Goal: Task Accomplishment & Management: Complete application form

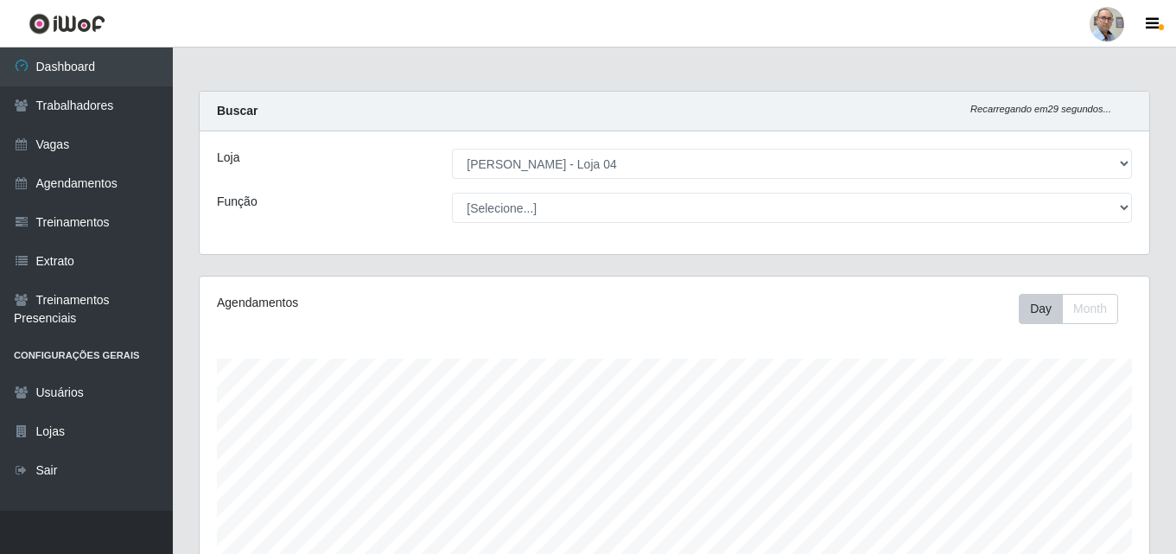
select select "251"
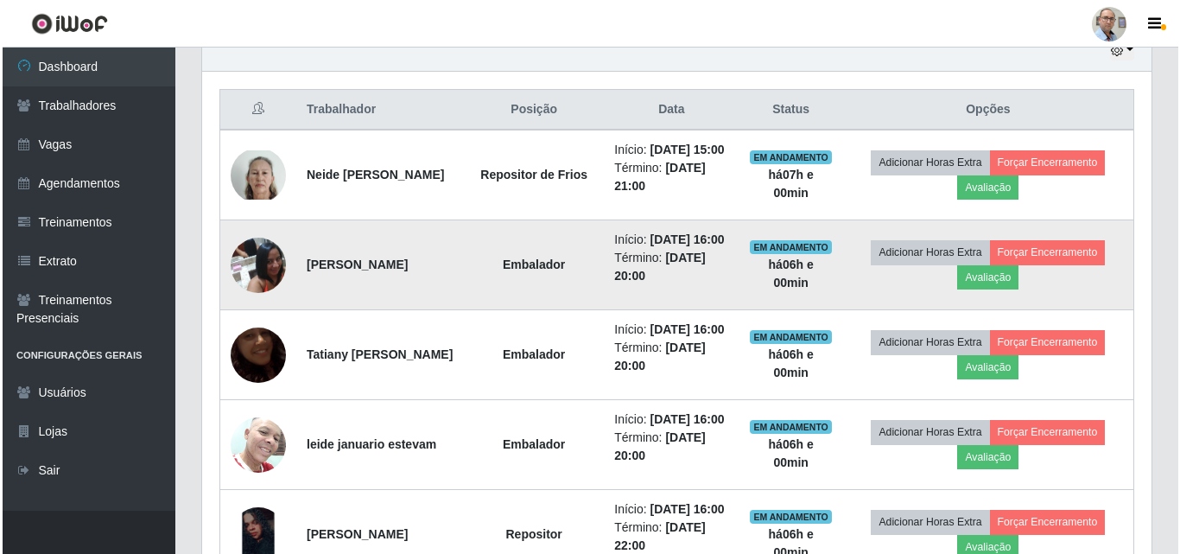
scroll to position [631, 0]
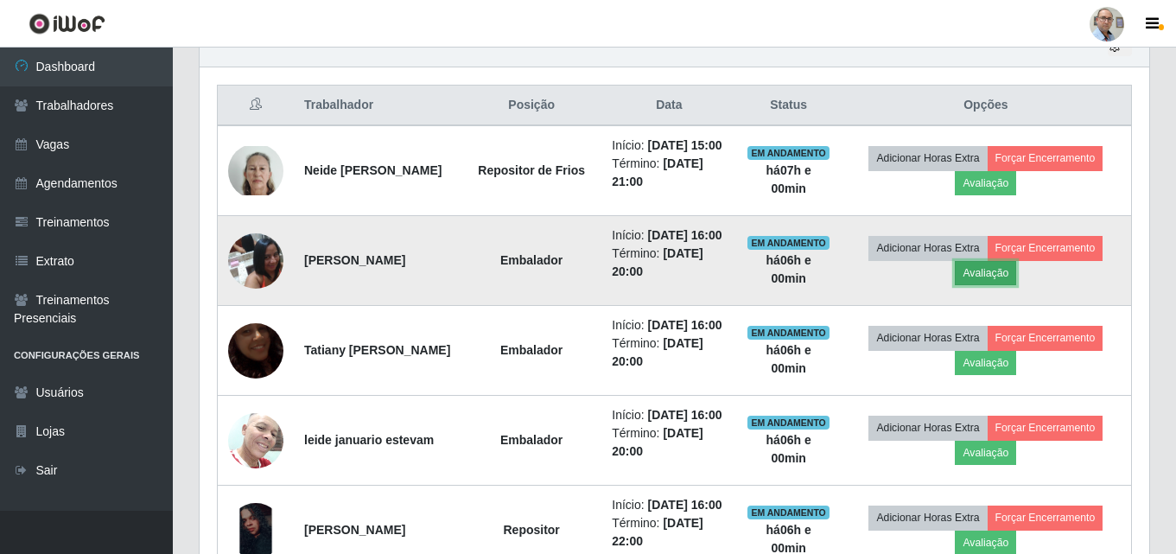
click at [1016, 285] on button "Avaliação" at bounding box center [985, 273] width 61 height 24
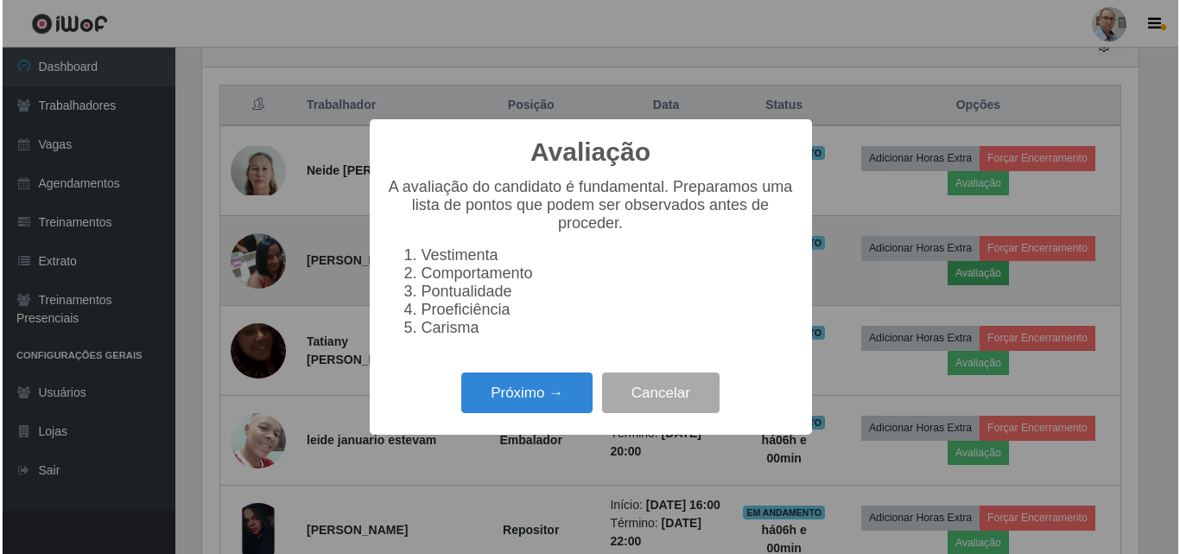
scroll to position [358, 941]
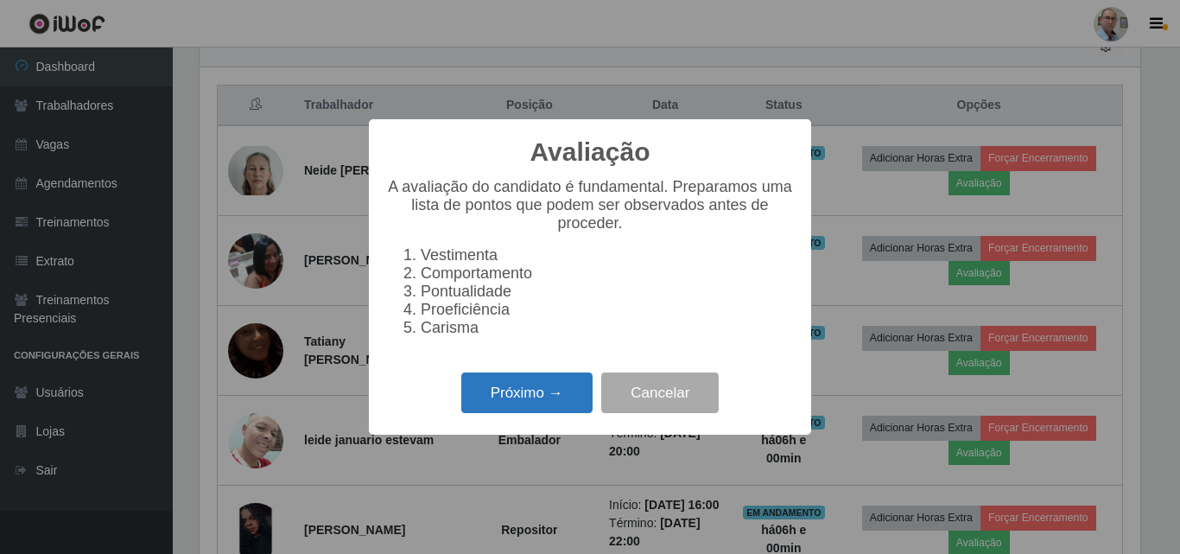
click at [505, 410] on button "Próximo →" at bounding box center [526, 392] width 131 height 41
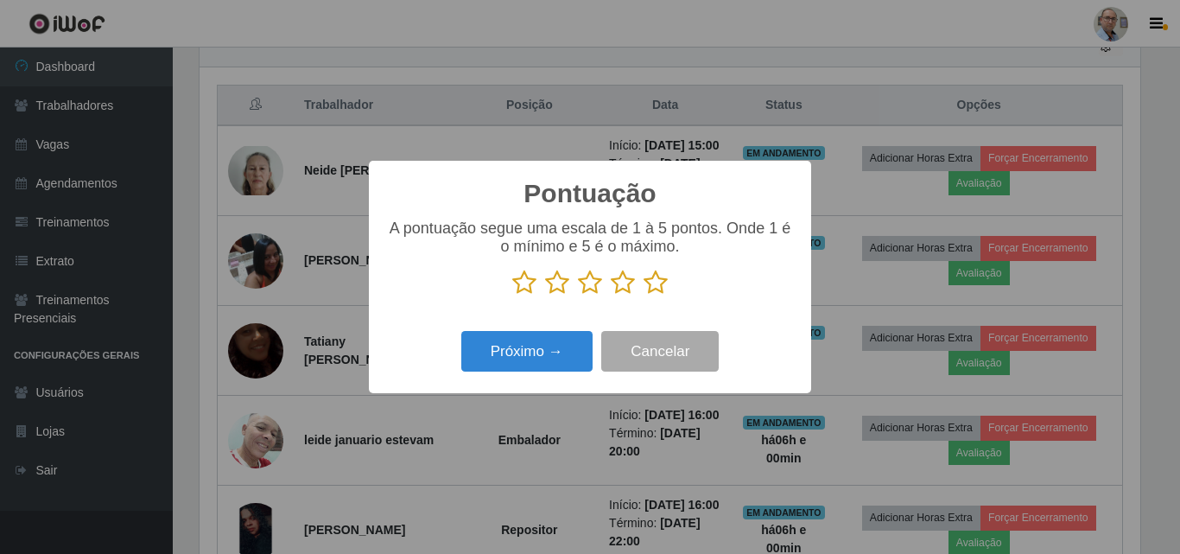
click at [650, 283] on icon at bounding box center [656, 283] width 24 height 26
click at [644, 295] on input "radio" at bounding box center [644, 295] width 0 height 0
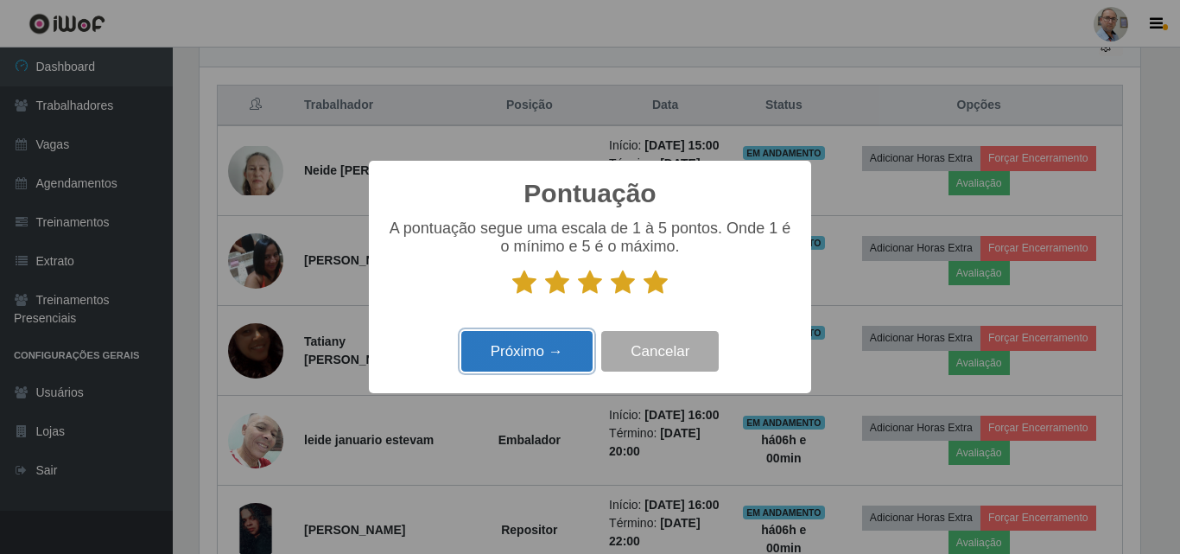
click at [568, 342] on button "Próximo →" at bounding box center [526, 351] width 131 height 41
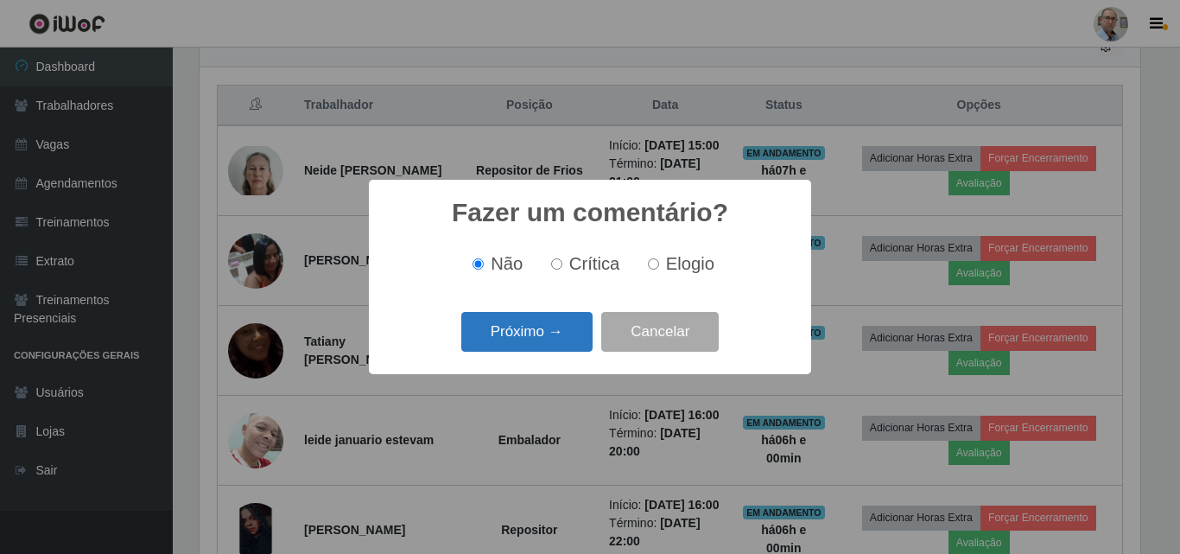
click at [562, 338] on button "Próximo →" at bounding box center [526, 332] width 131 height 41
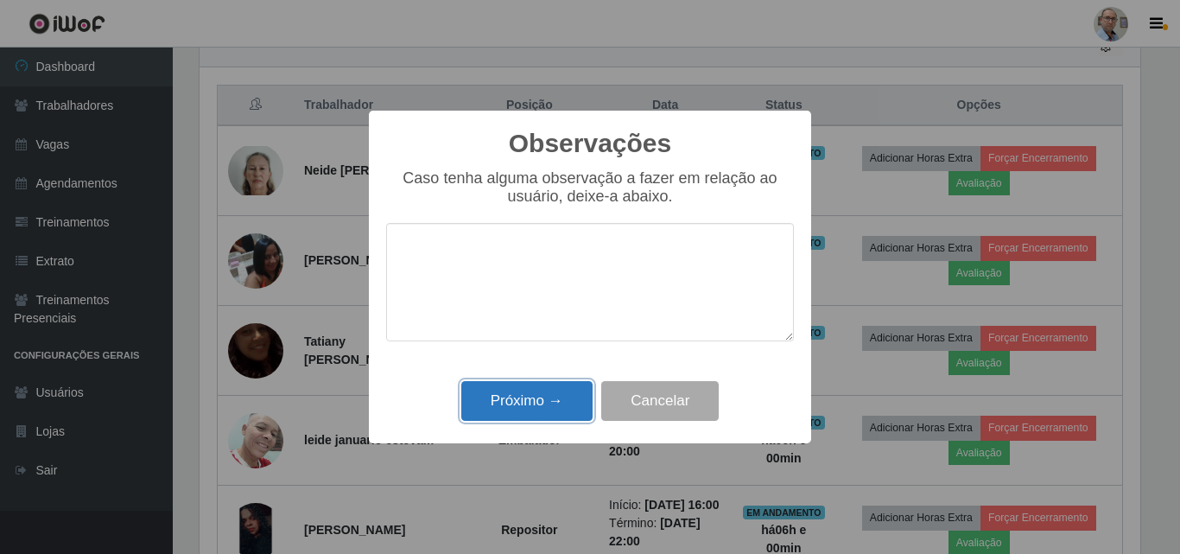
click at [522, 402] on button "Próximo →" at bounding box center [526, 401] width 131 height 41
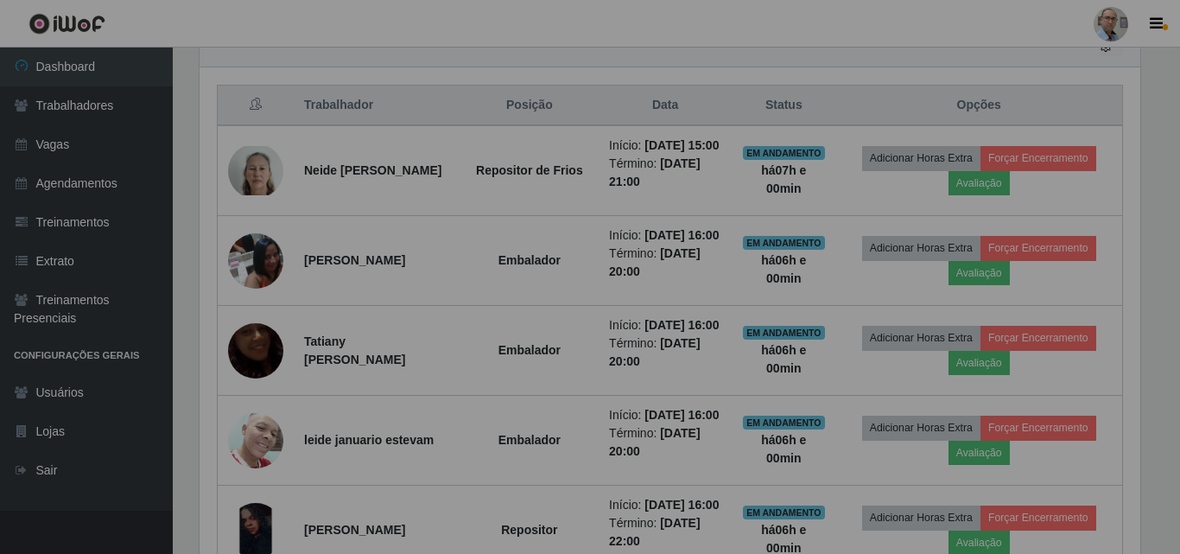
scroll to position [358, 949]
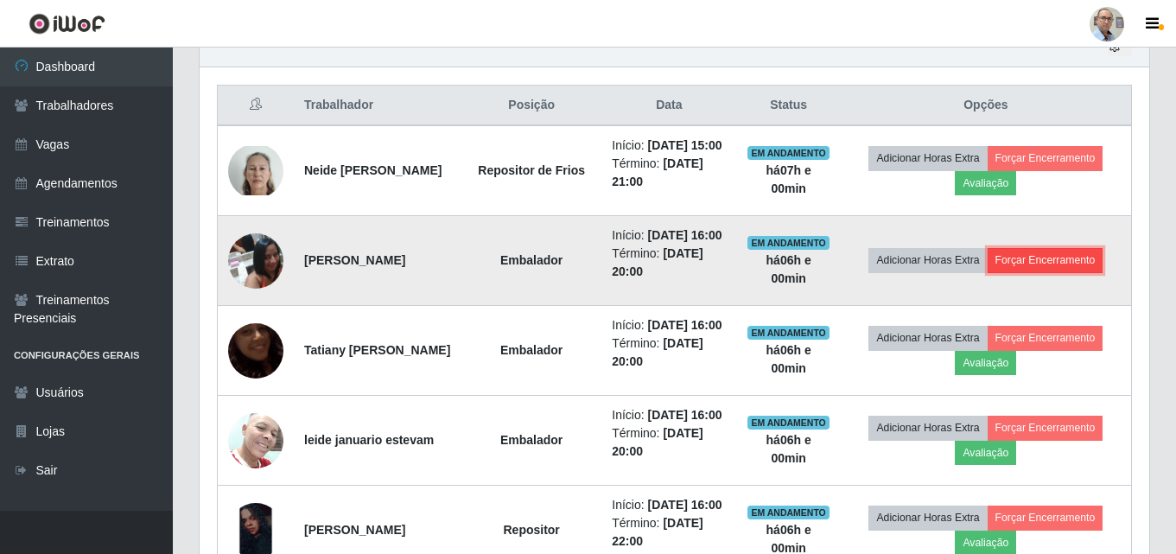
click at [1055, 272] on button "Forçar Encerramento" at bounding box center [1045, 260] width 116 height 24
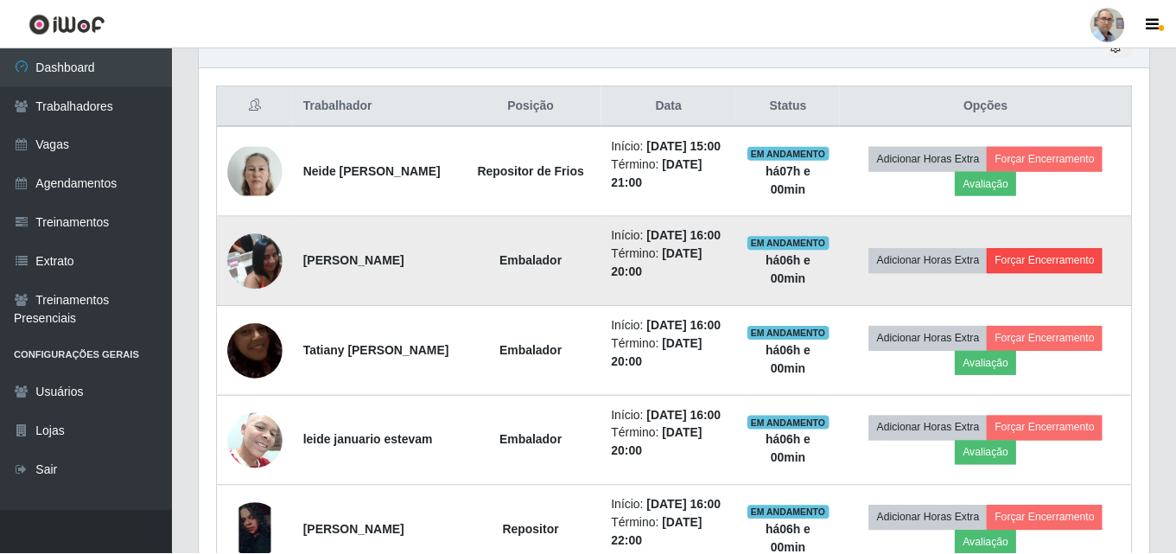
scroll to position [358, 941]
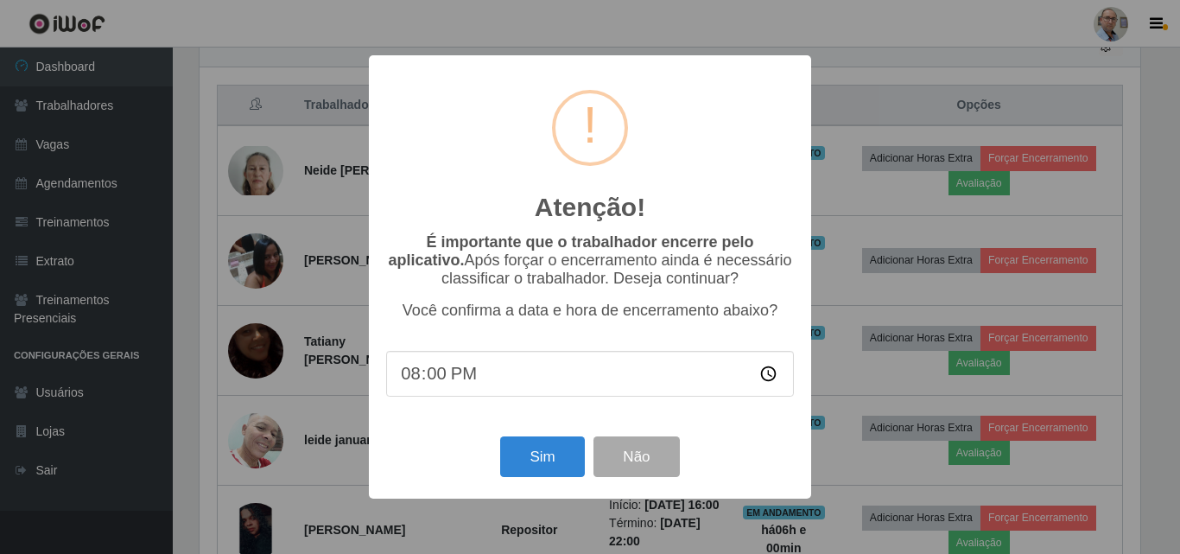
click at [524, 382] on input "20:00" at bounding box center [590, 374] width 408 height 46
click at [440, 379] on input "20:00" at bounding box center [590, 374] width 408 height 46
click at [407, 381] on input "20:00" at bounding box center [590, 374] width 408 height 46
type input "22:00"
click at [547, 460] on button "Sim" at bounding box center [542, 456] width 84 height 41
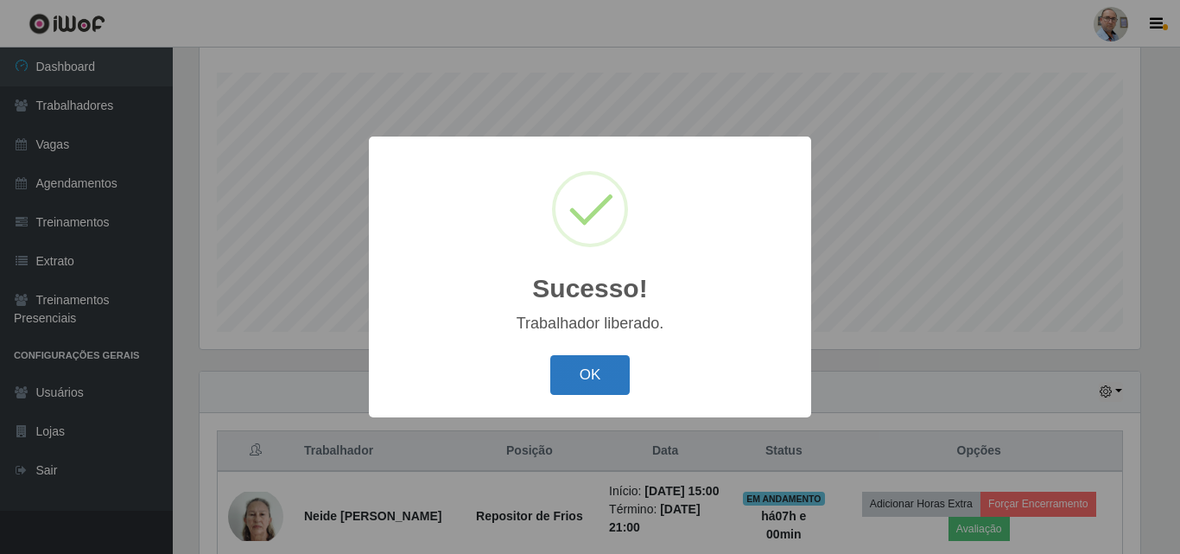
click at [602, 368] on button "OK" at bounding box center [590, 375] width 80 height 41
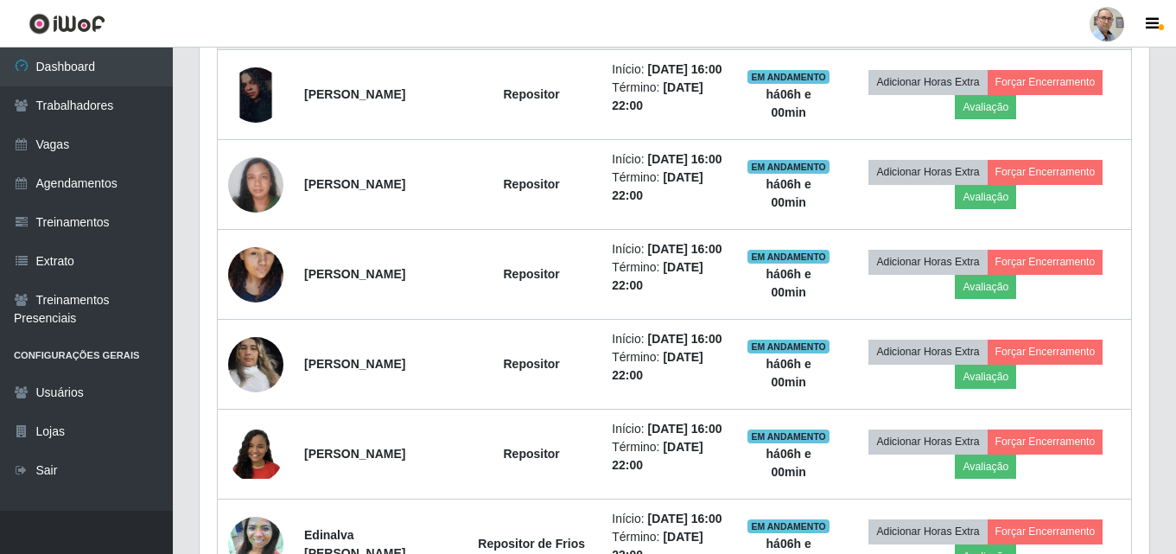
scroll to position [804, 0]
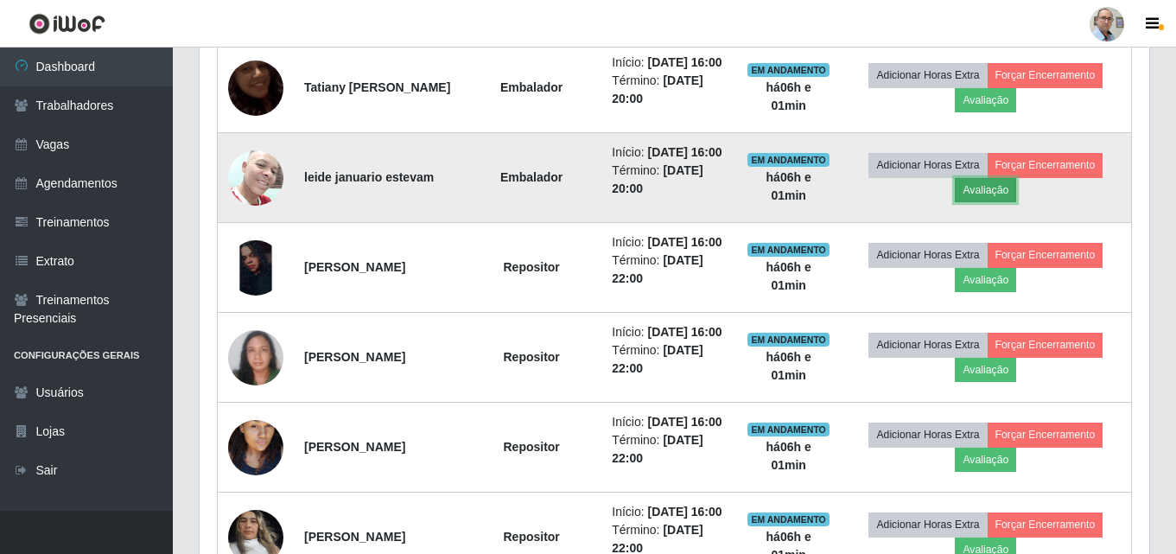
click at [1014, 202] on button "Avaliação" at bounding box center [985, 190] width 61 height 24
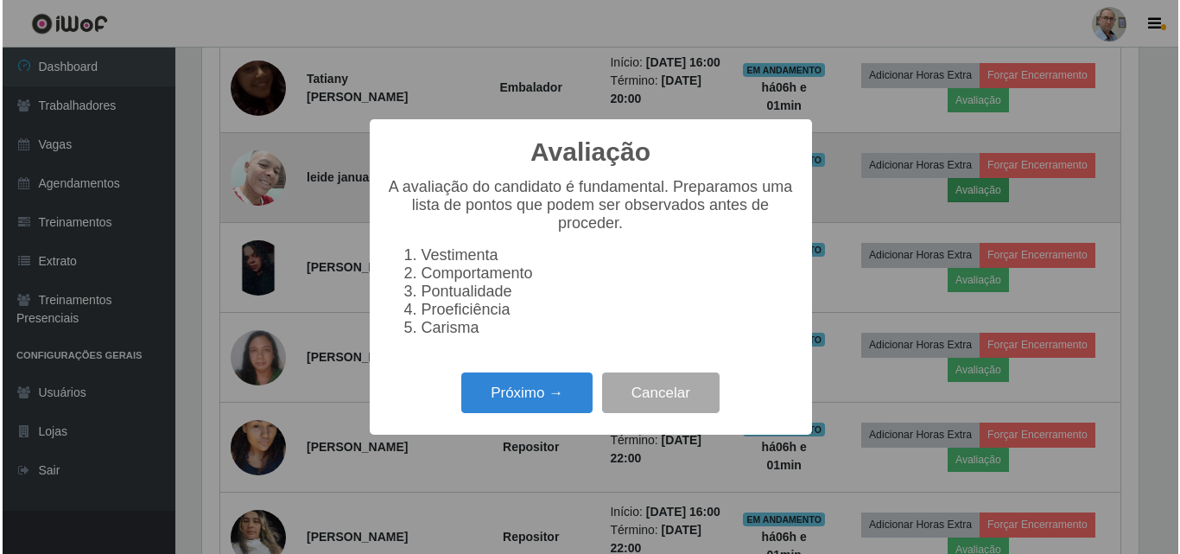
scroll to position [358, 941]
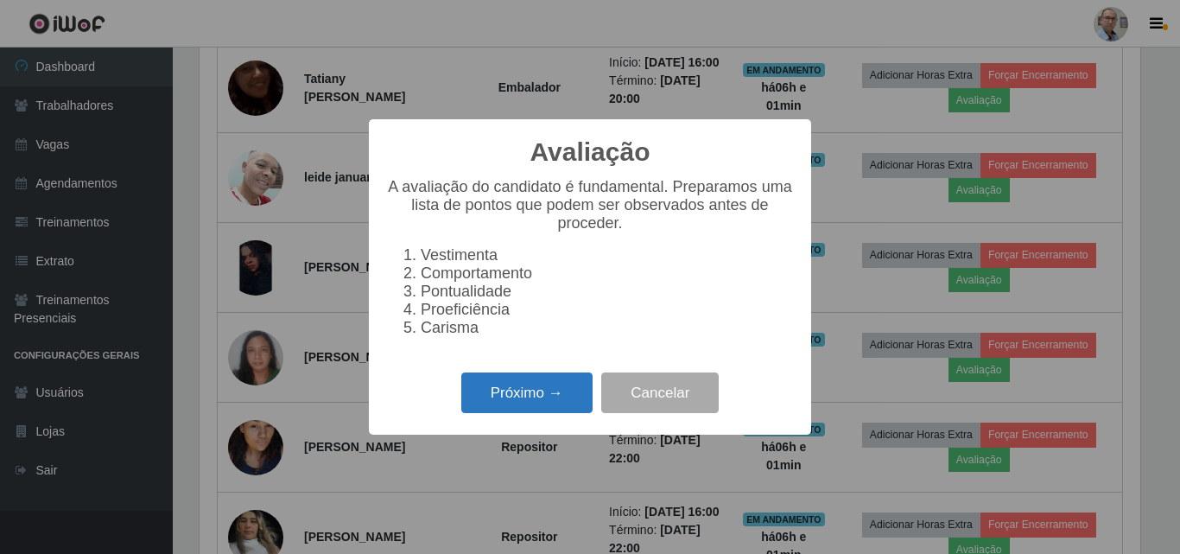
click at [557, 398] on button "Próximo →" at bounding box center [526, 392] width 131 height 41
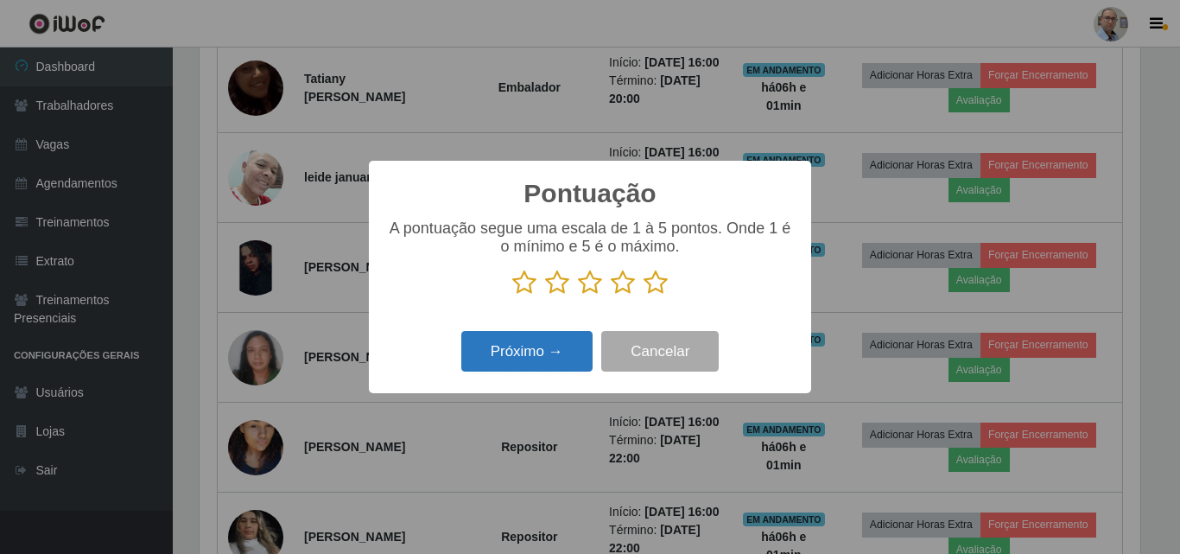
scroll to position [863488, 862906]
click at [655, 283] on icon at bounding box center [656, 283] width 24 height 26
click at [644, 295] on input "radio" at bounding box center [644, 295] width 0 height 0
click at [536, 354] on button "Próximo →" at bounding box center [526, 351] width 131 height 41
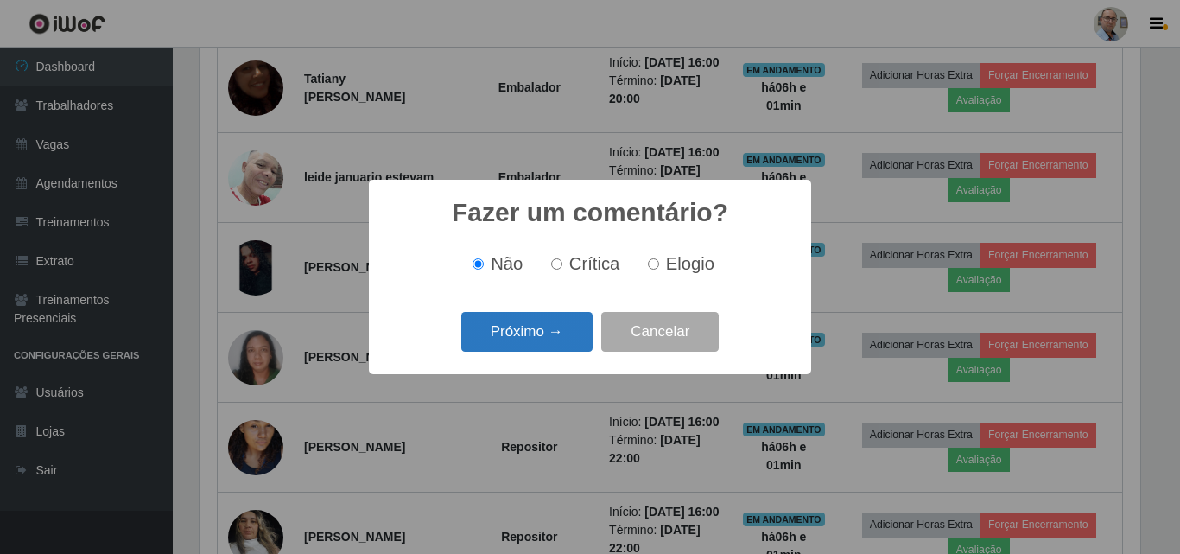
click at [523, 334] on button "Próximo →" at bounding box center [526, 332] width 131 height 41
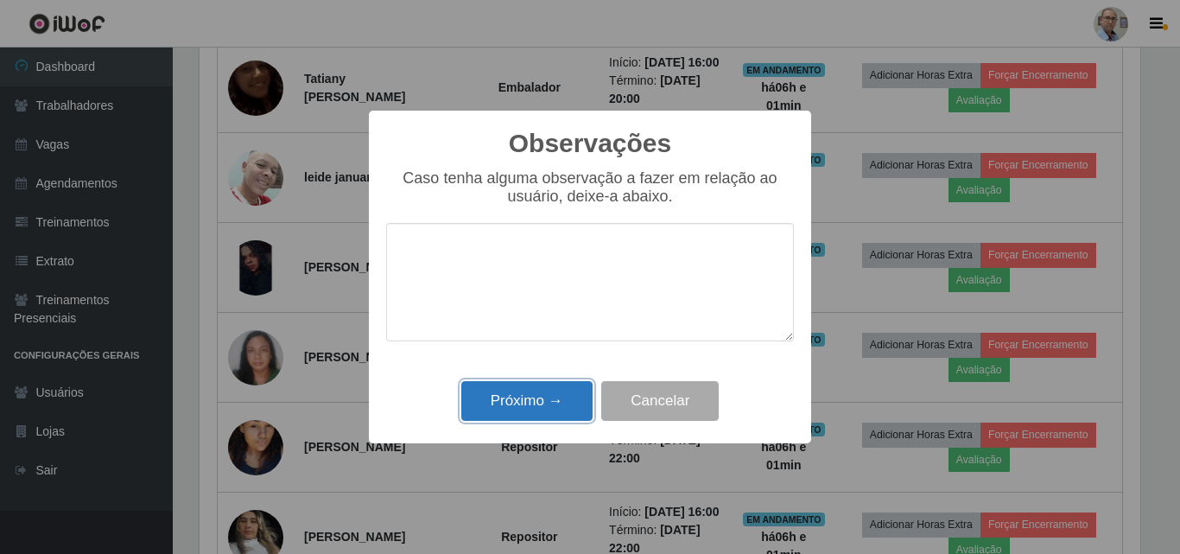
click at [541, 399] on button "Próximo →" at bounding box center [526, 401] width 131 height 41
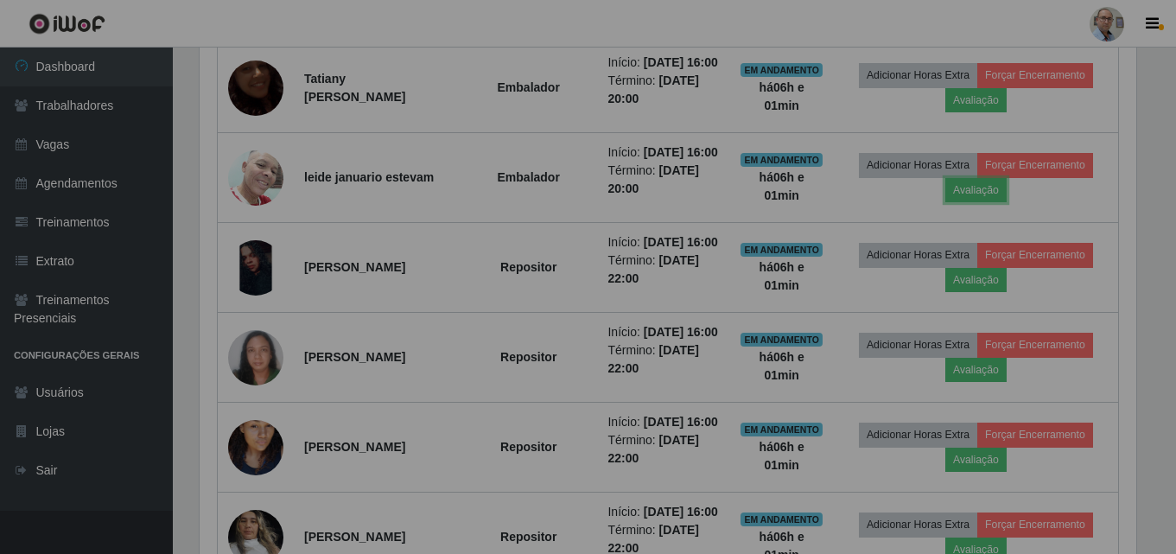
scroll to position [358, 949]
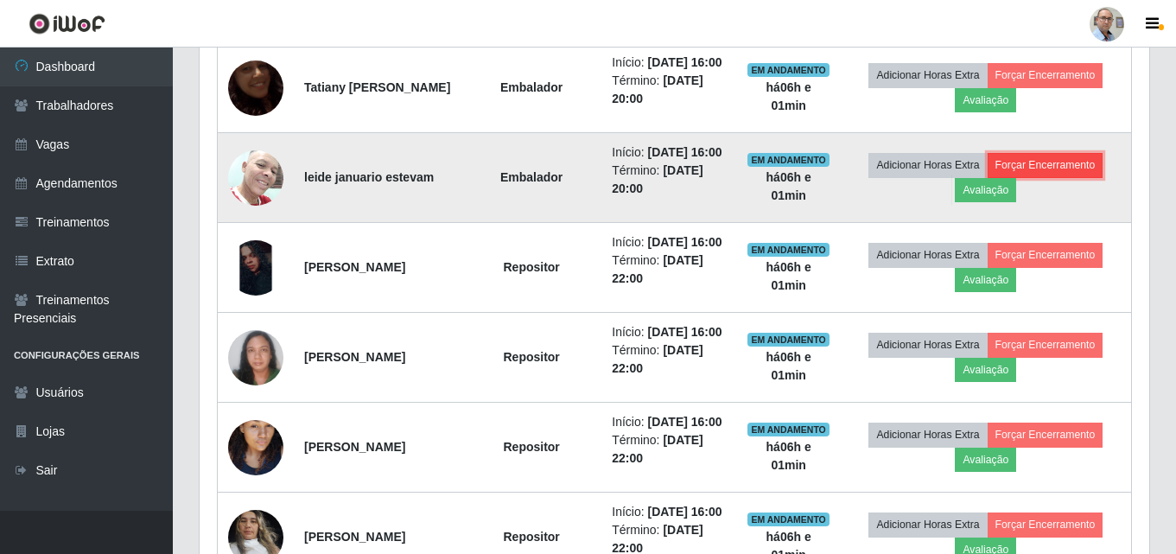
click at [1041, 177] on button "Forçar Encerramento" at bounding box center [1045, 165] width 116 height 24
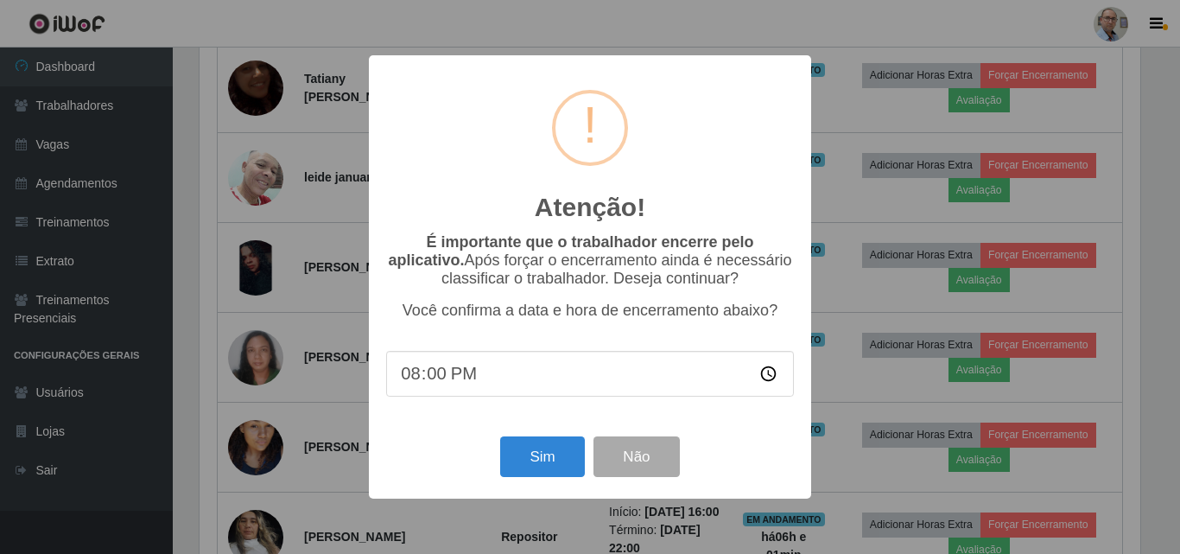
click at [495, 372] on input "20:00" at bounding box center [590, 374] width 408 height 46
click at [422, 377] on input "20:00" at bounding box center [590, 374] width 408 height 46
click at [403, 377] on input "20:00" at bounding box center [590, 374] width 408 height 46
type input "22:00"
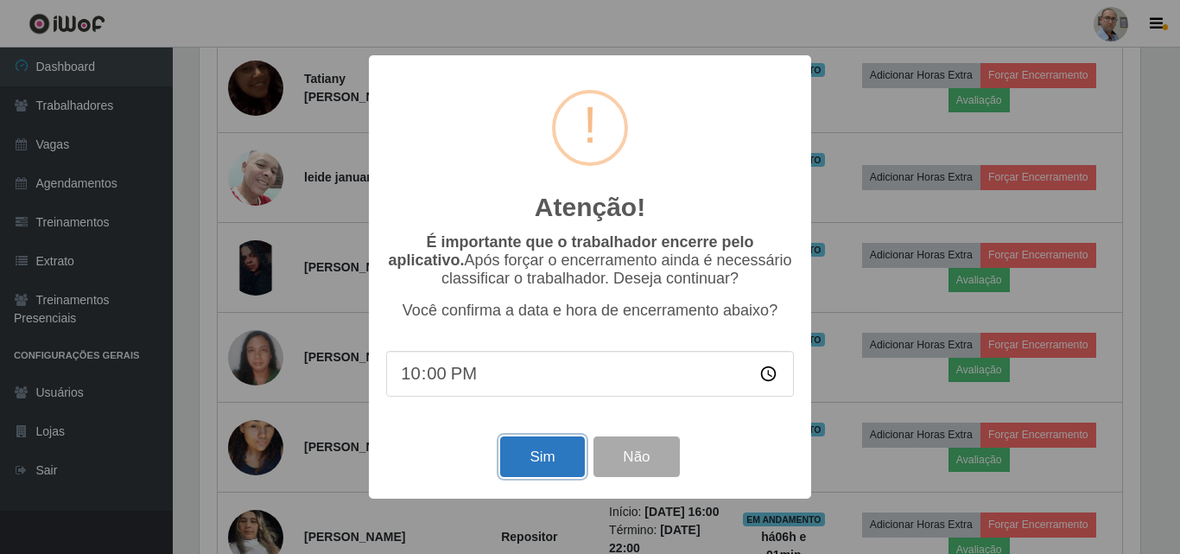
click at [543, 460] on button "Sim" at bounding box center [542, 456] width 84 height 41
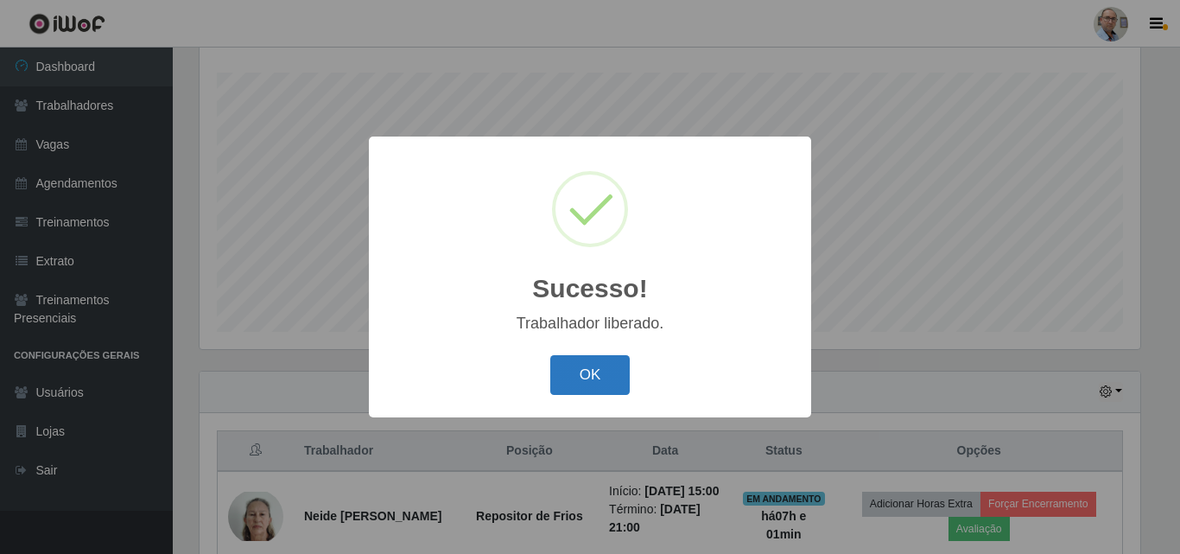
click at [597, 380] on button "OK" at bounding box center [590, 375] width 80 height 41
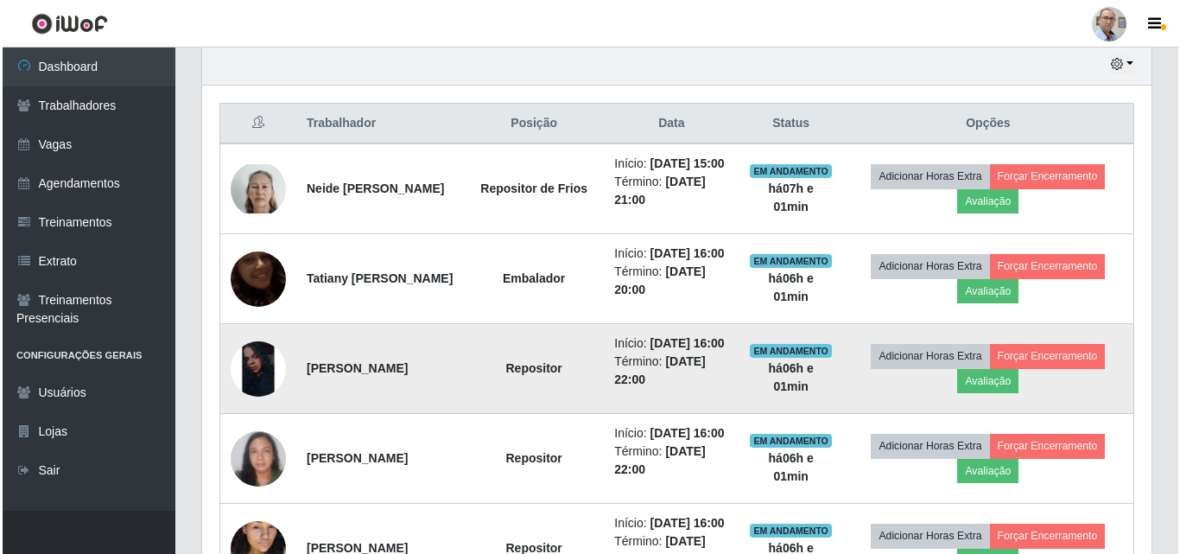
scroll to position [631, 0]
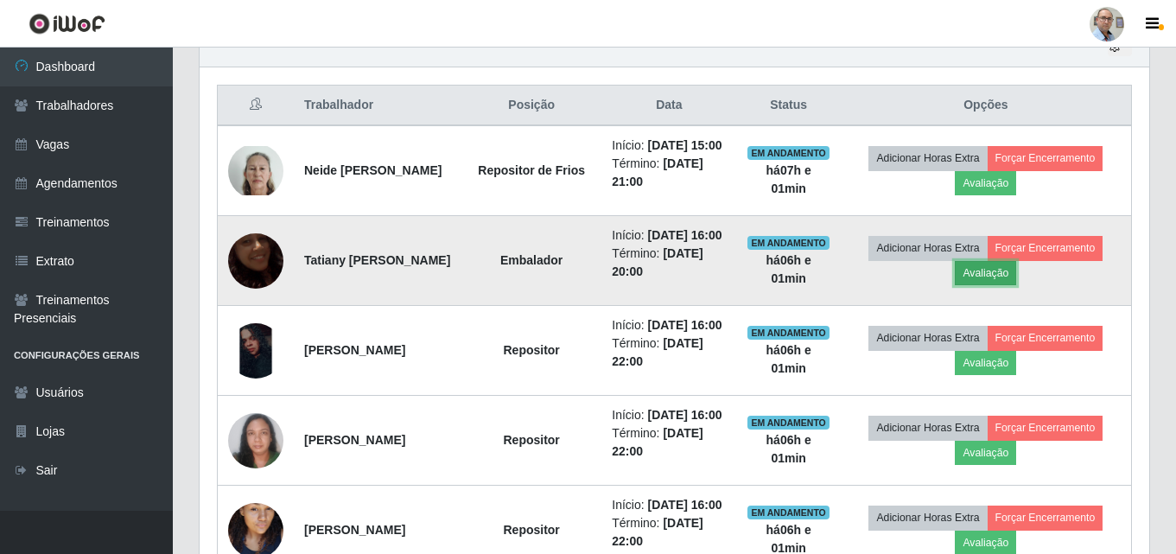
click at [1015, 285] on button "Avaliação" at bounding box center [985, 273] width 61 height 24
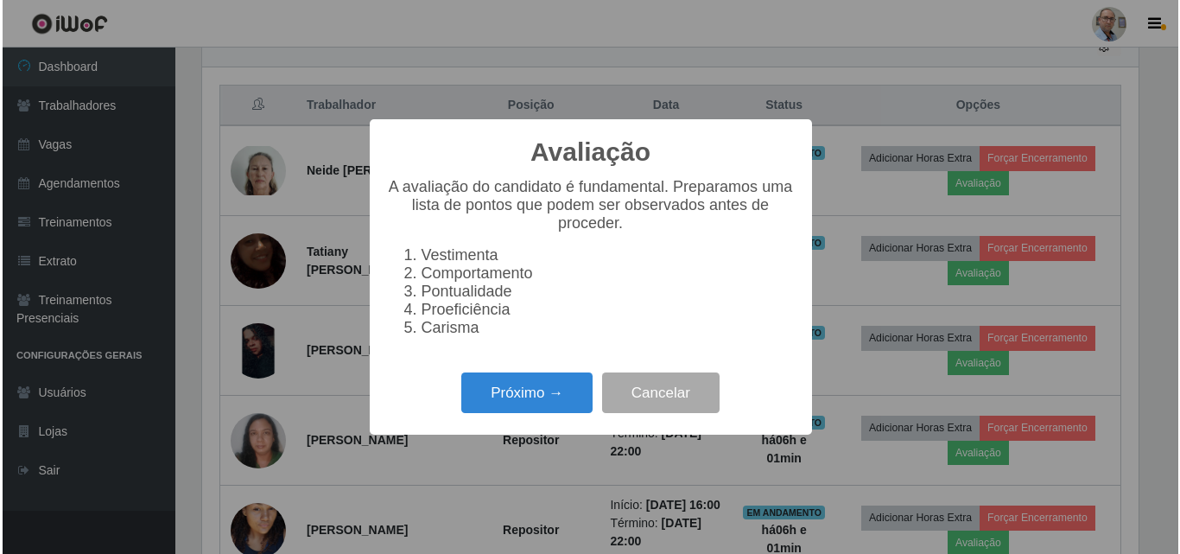
scroll to position [358, 941]
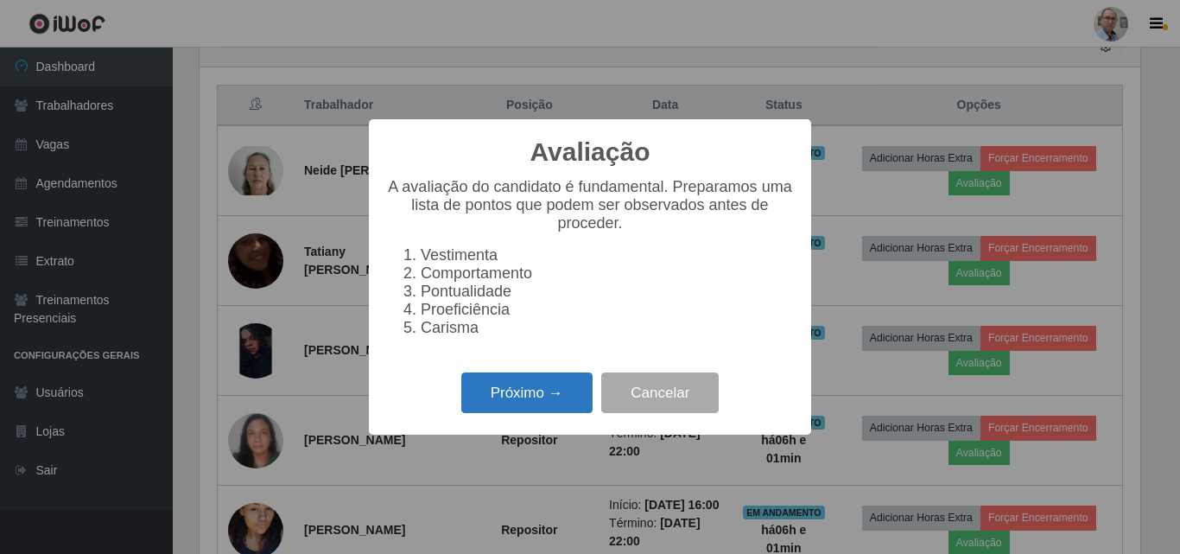
click at [501, 397] on button "Próximo →" at bounding box center [526, 392] width 131 height 41
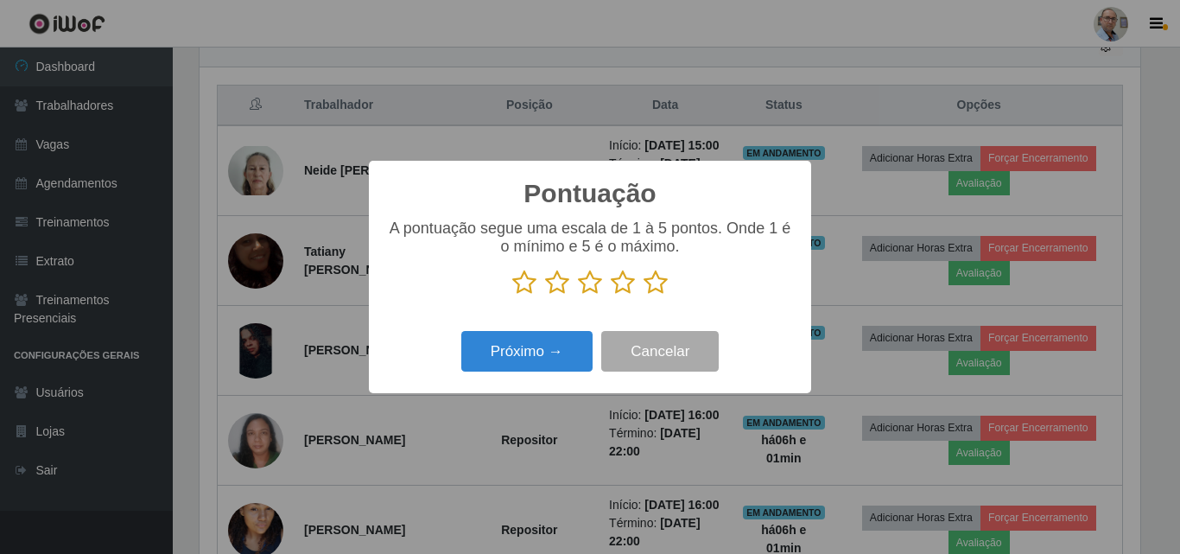
click at [655, 283] on icon at bounding box center [656, 283] width 24 height 26
click at [644, 295] on input "radio" at bounding box center [644, 295] width 0 height 0
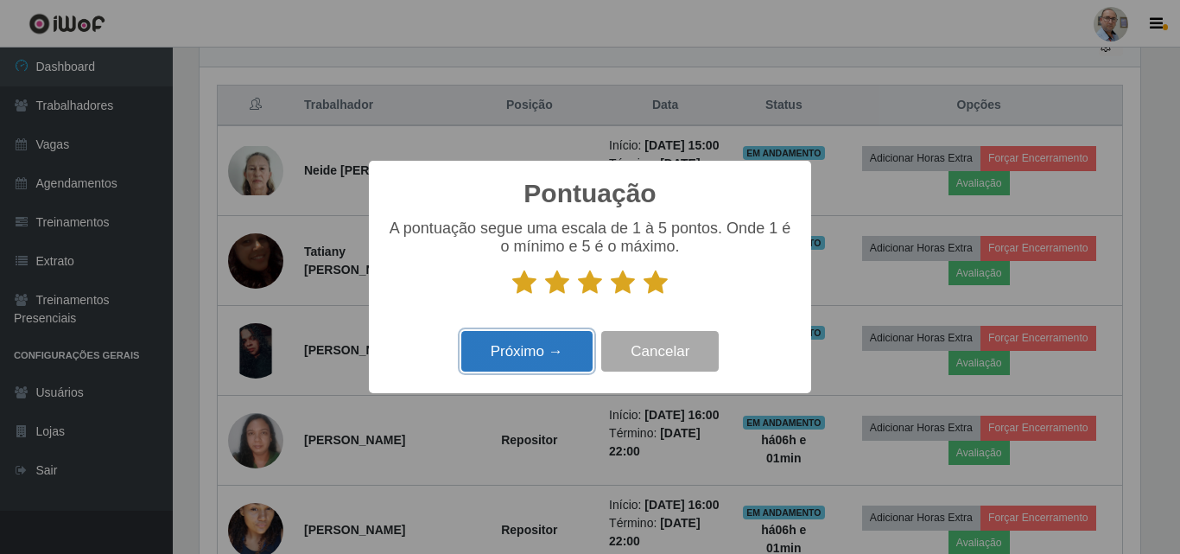
click at [523, 356] on button "Próximo →" at bounding box center [526, 351] width 131 height 41
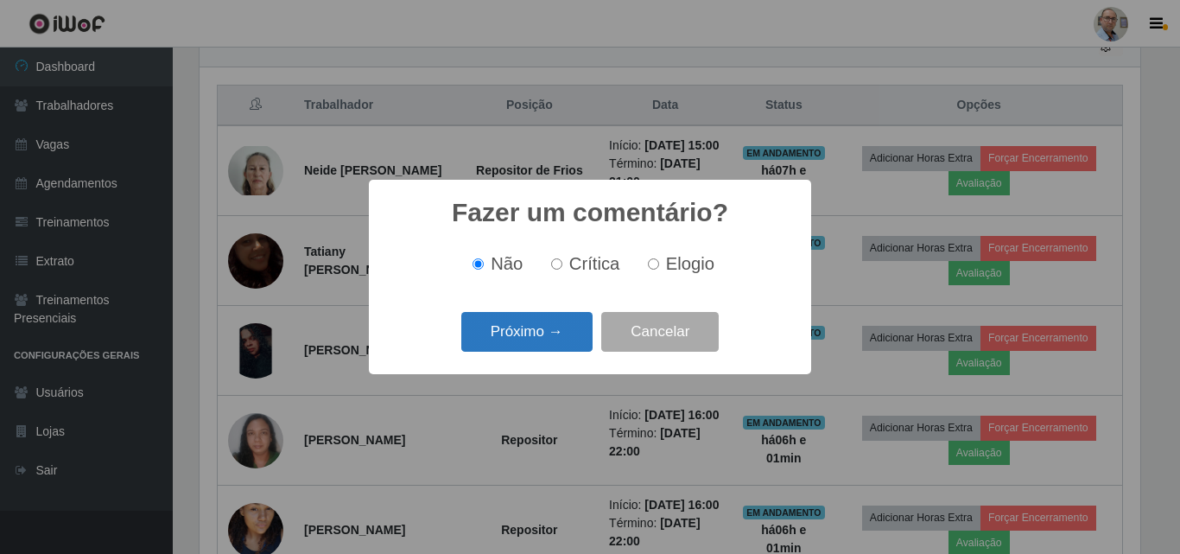
click at [562, 327] on button "Próximo →" at bounding box center [526, 332] width 131 height 41
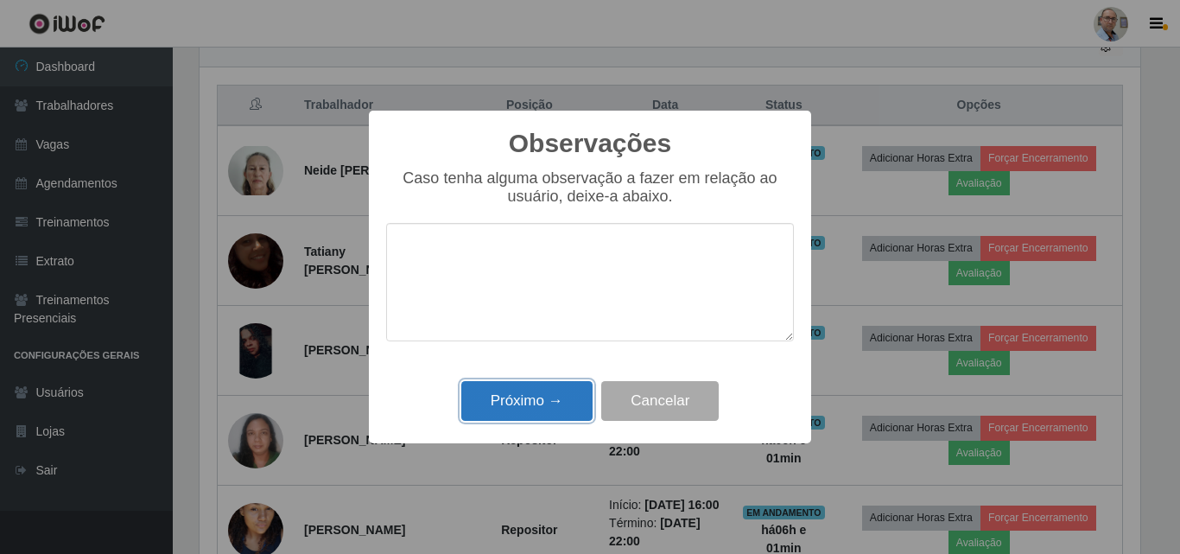
click at [524, 400] on button "Próximo →" at bounding box center [526, 401] width 131 height 41
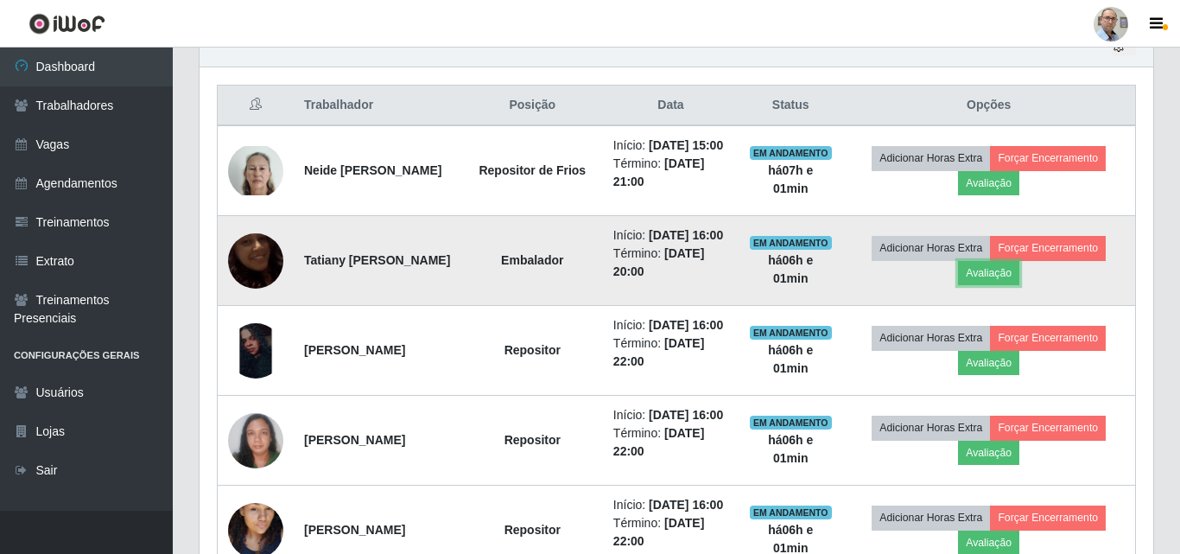
scroll to position [358, 949]
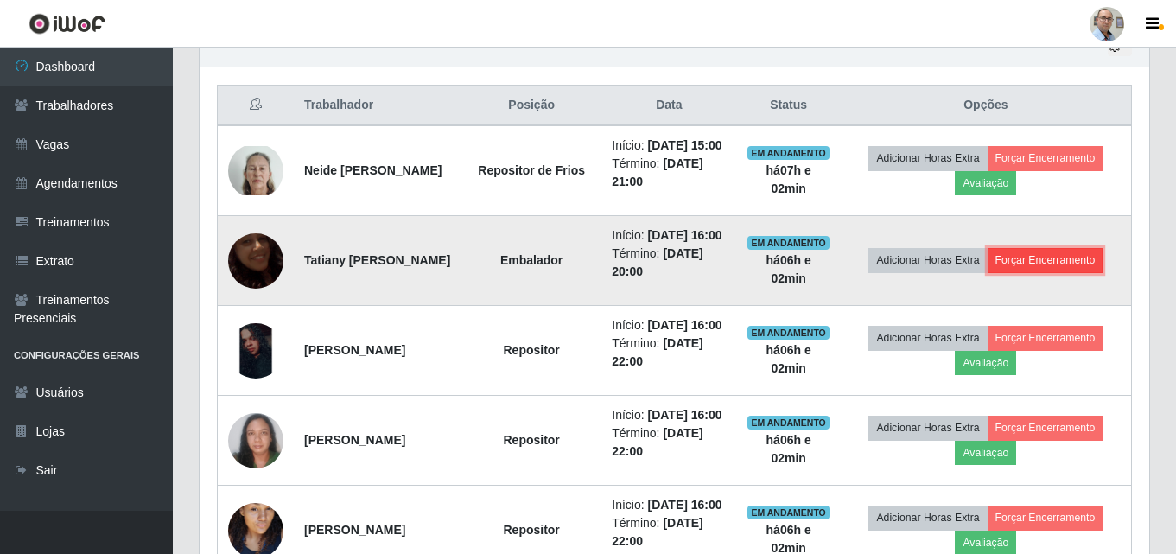
click at [1066, 272] on button "Forçar Encerramento" at bounding box center [1045, 260] width 116 height 24
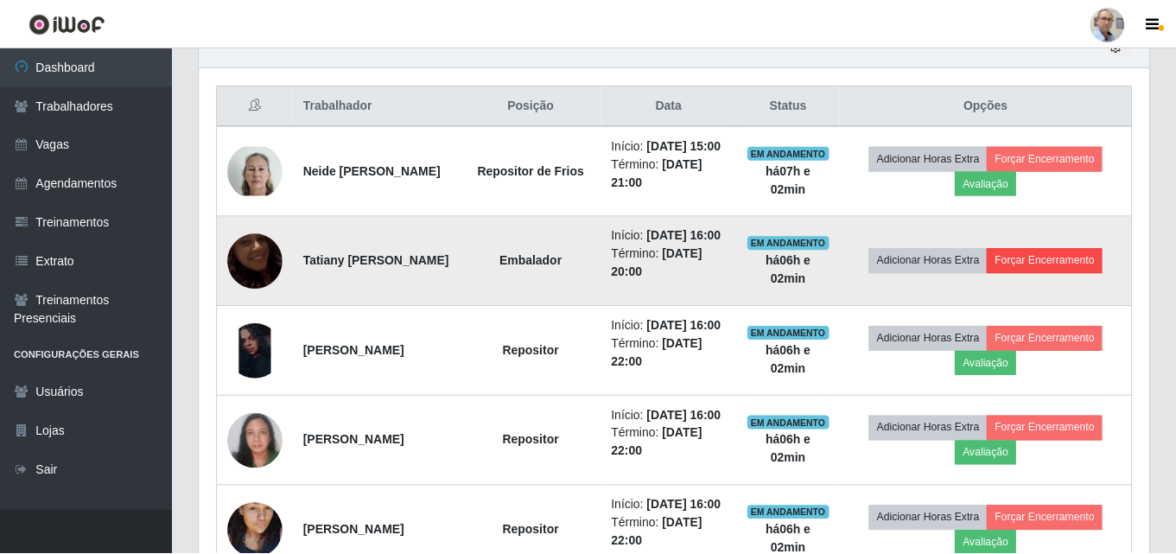
scroll to position [358, 941]
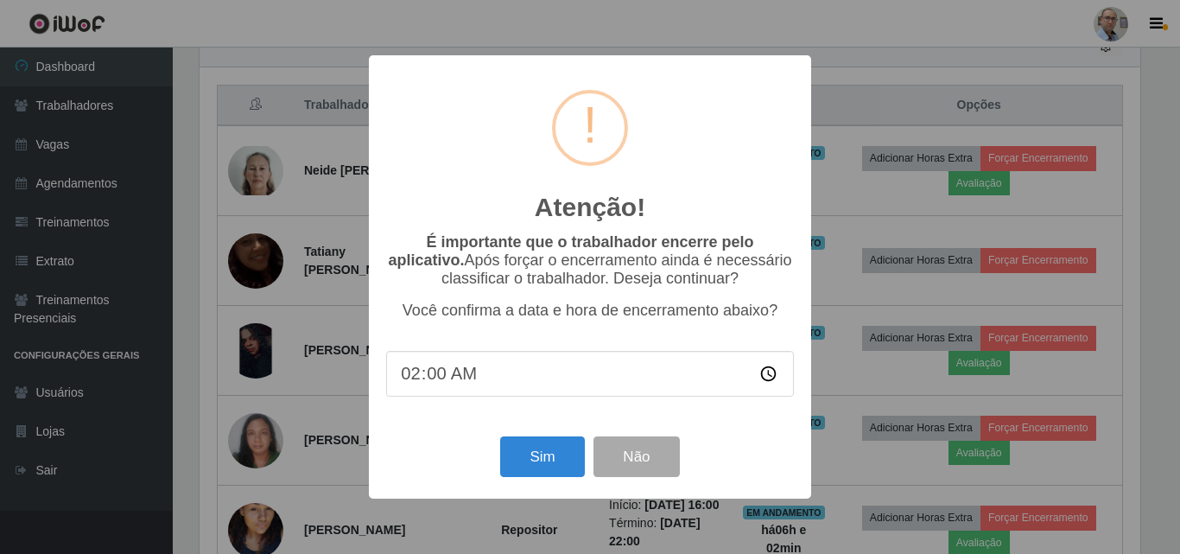
type input "22:00"
click at [537, 461] on button "Sim" at bounding box center [542, 456] width 84 height 41
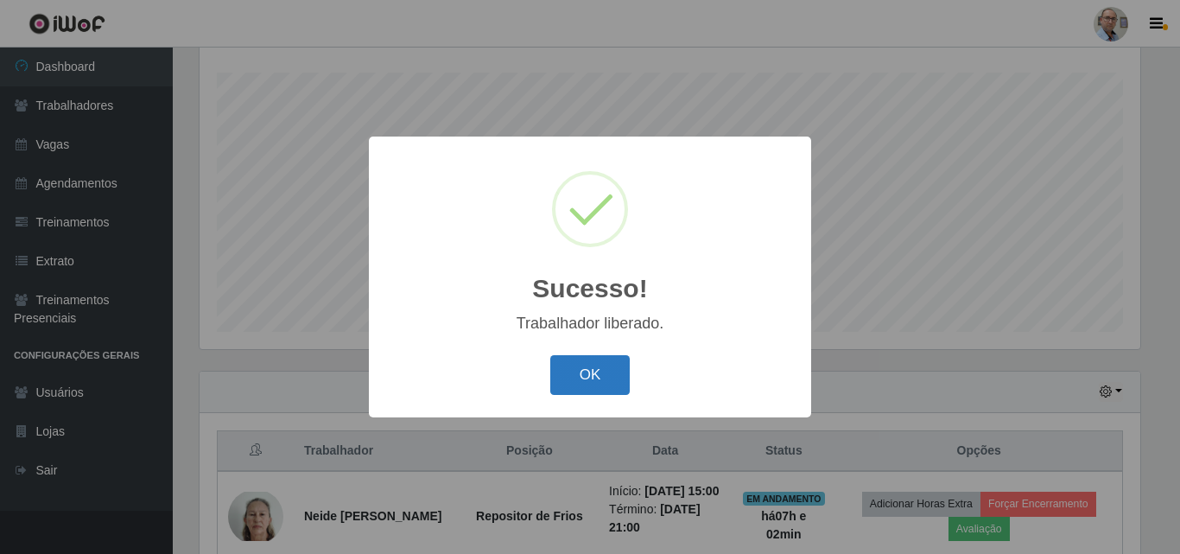
click at [612, 362] on button "OK" at bounding box center [590, 375] width 80 height 41
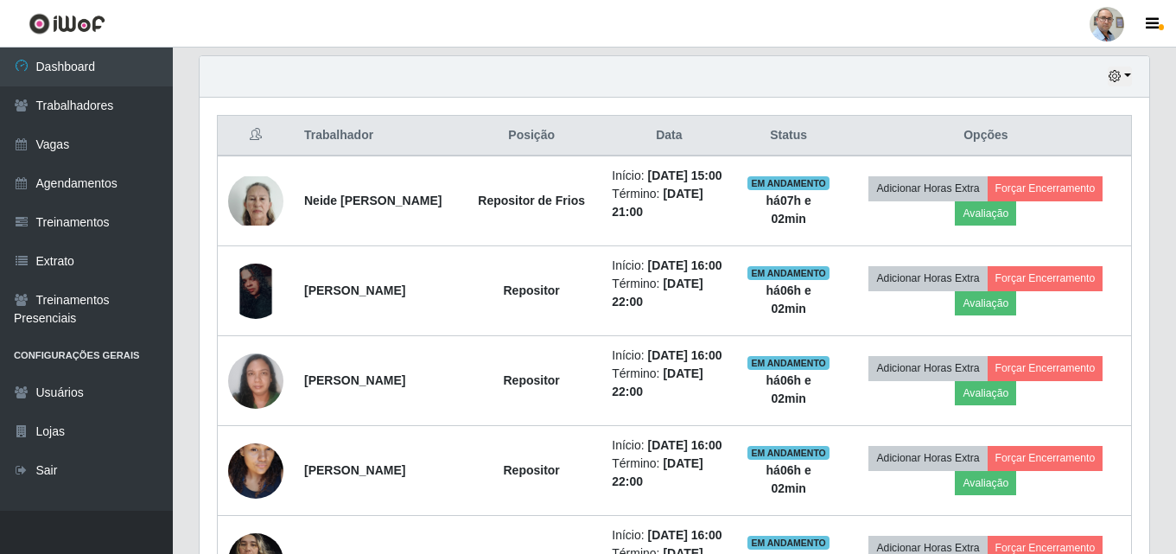
scroll to position [631, 0]
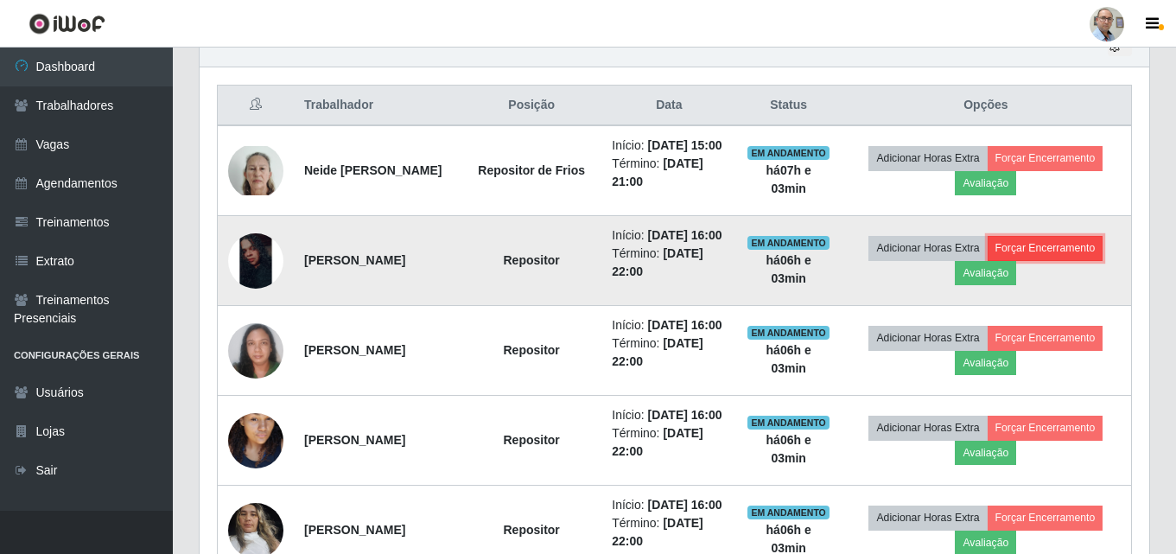
click at [1036, 260] on button "Forçar Encerramento" at bounding box center [1045, 248] width 116 height 24
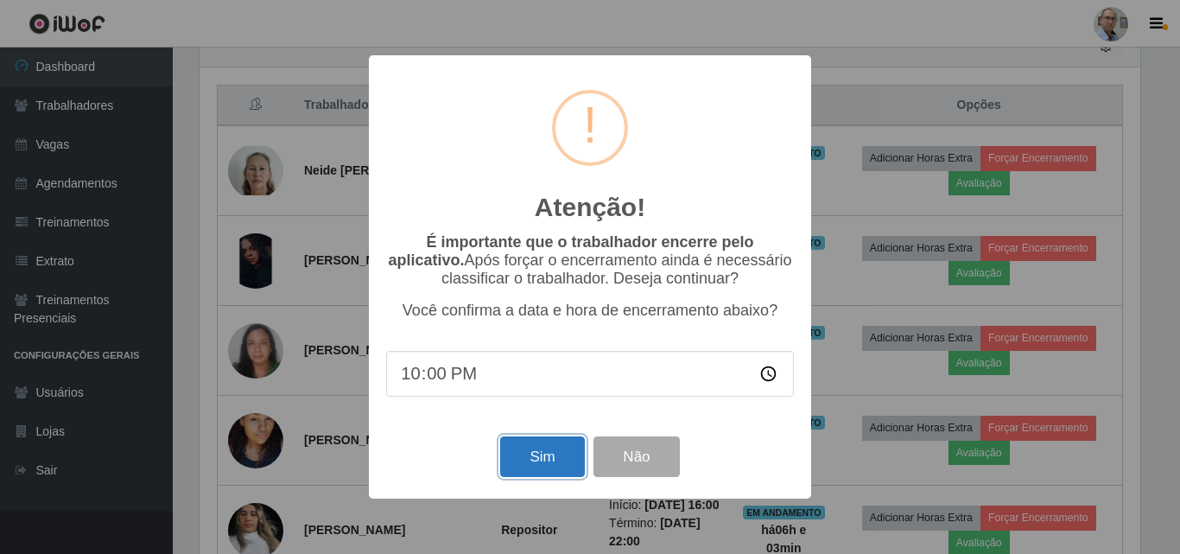
click at [521, 459] on button "Sim" at bounding box center [542, 456] width 84 height 41
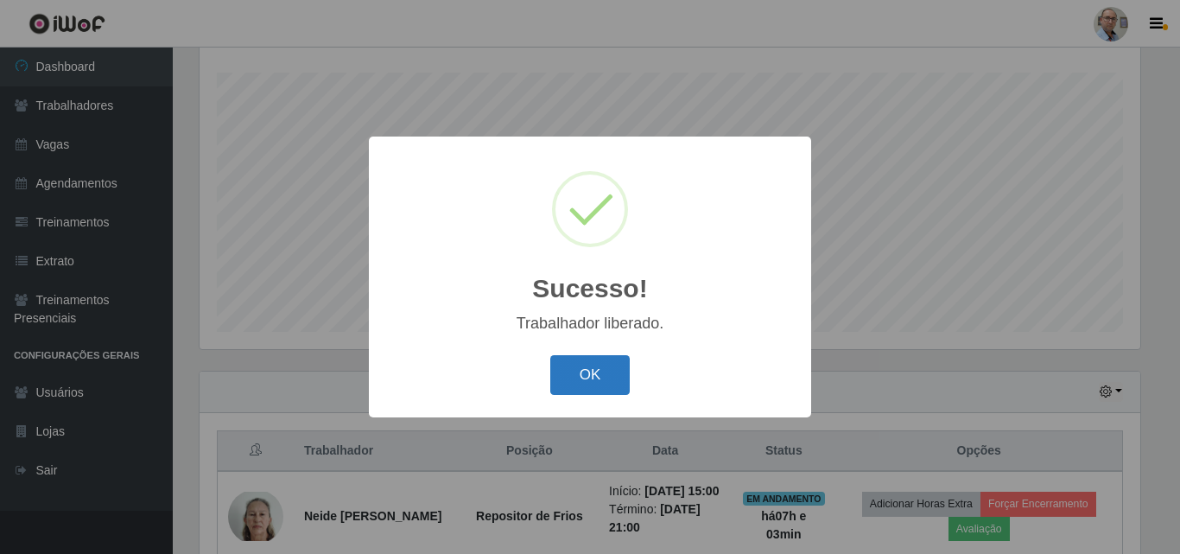
click at [593, 377] on button "OK" at bounding box center [590, 375] width 80 height 41
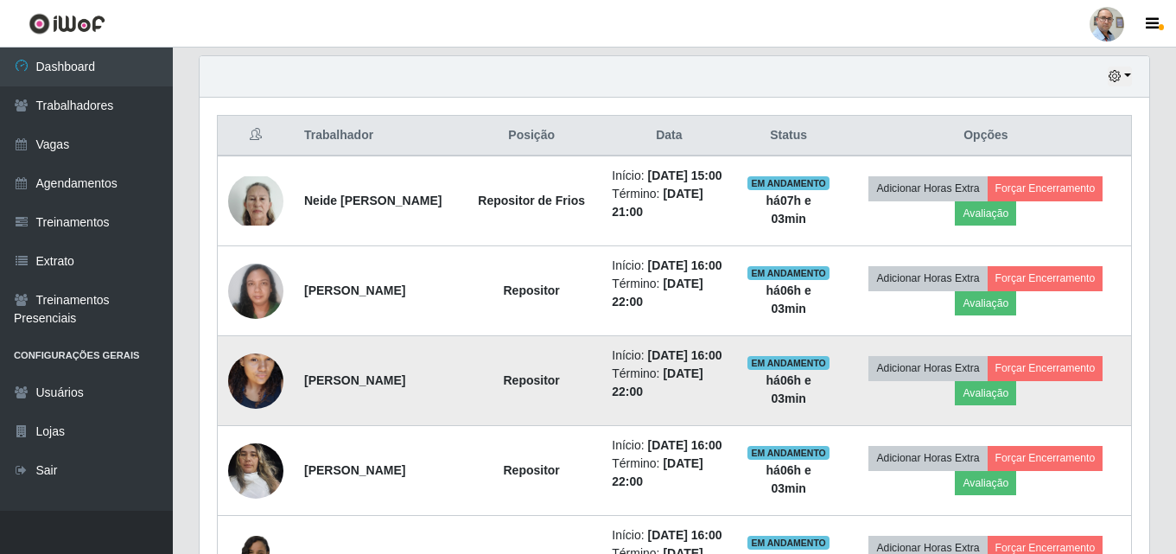
scroll to position [631, 0]
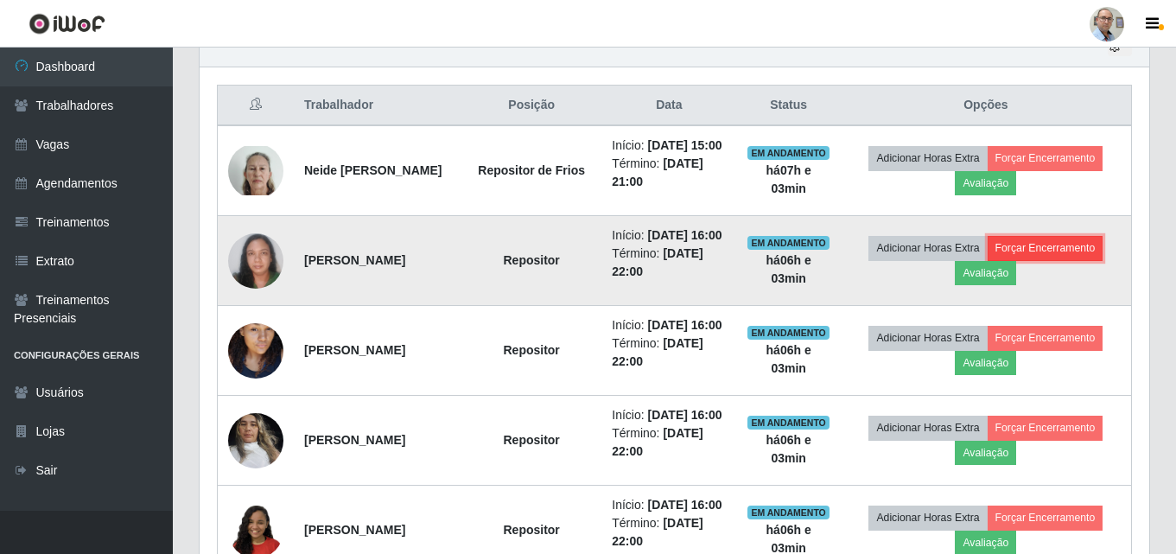
click at [1031, 260] on button "Forçar Encerramento" at bounding box center [1045, 248] width 116 height 24
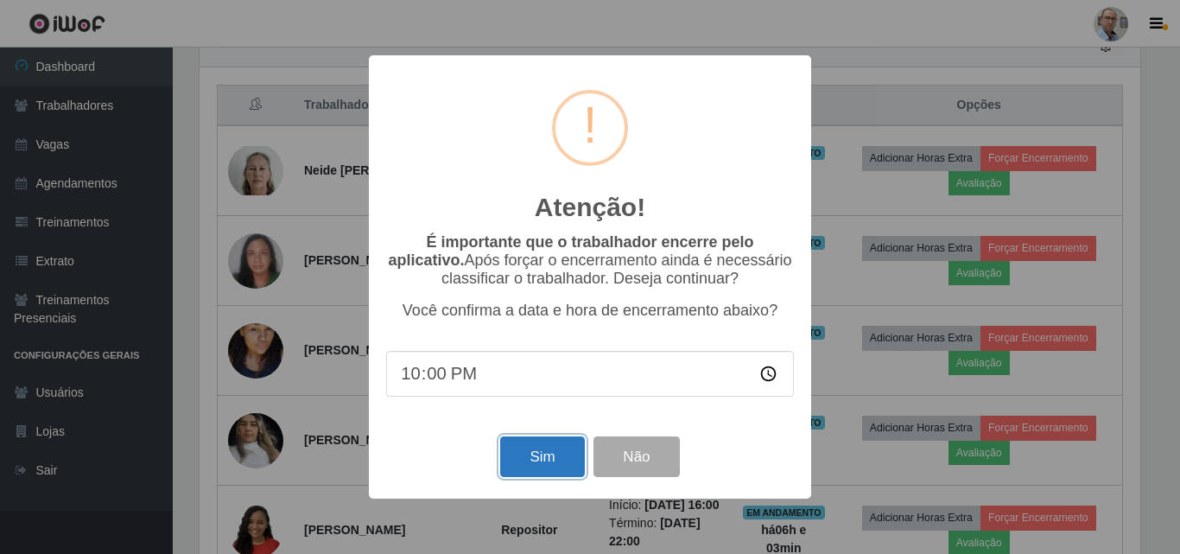
click at [550, 466] on button "Sim" at bounding box center [542, 456] width 84 height 41
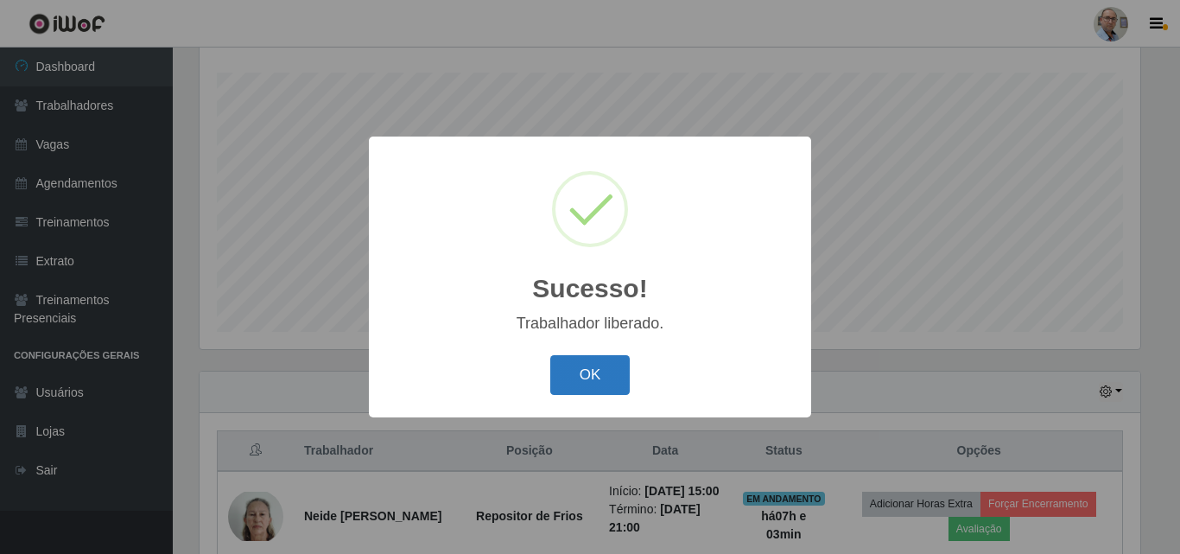
click at [592, 374] on button "OK" at bounding box center [590, 375] width 80 height 41
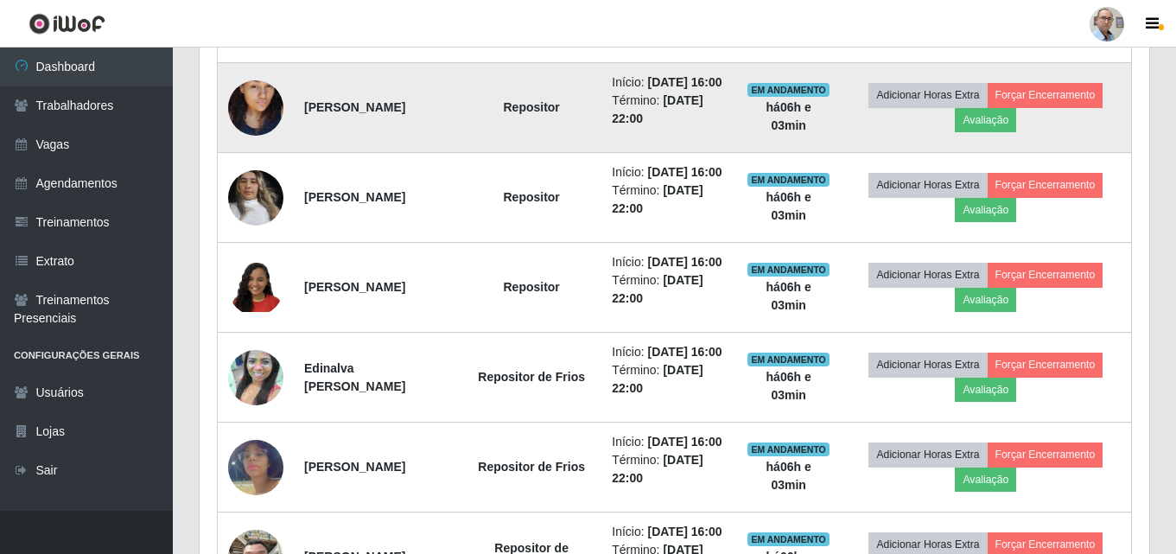
scroll to position [0, 0]
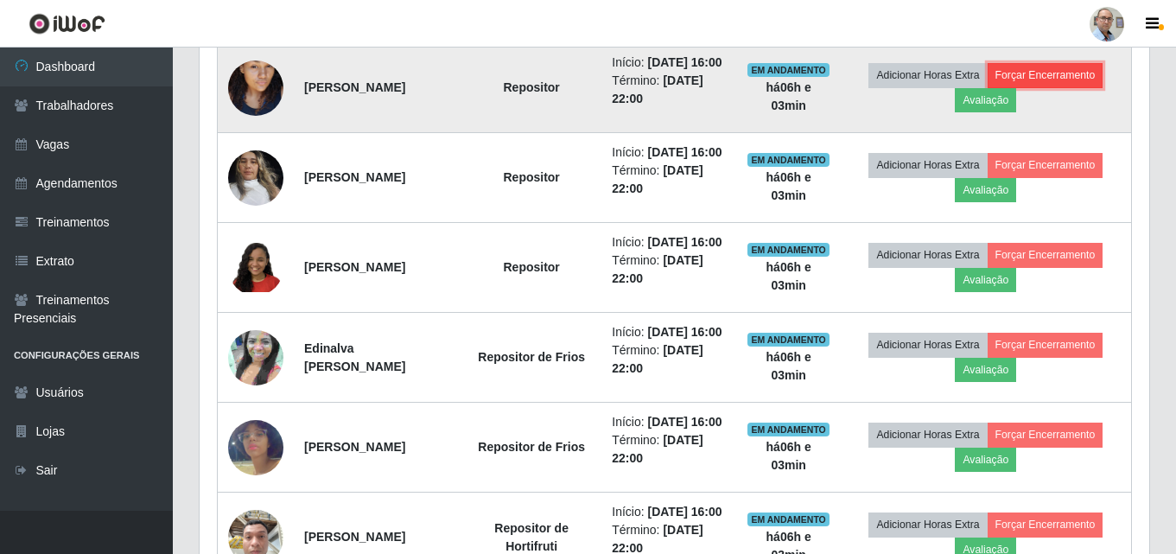
click at [1050, 87] on button "Forçar Encerramento" at bounding box center [1045, 75] width 116 height 24
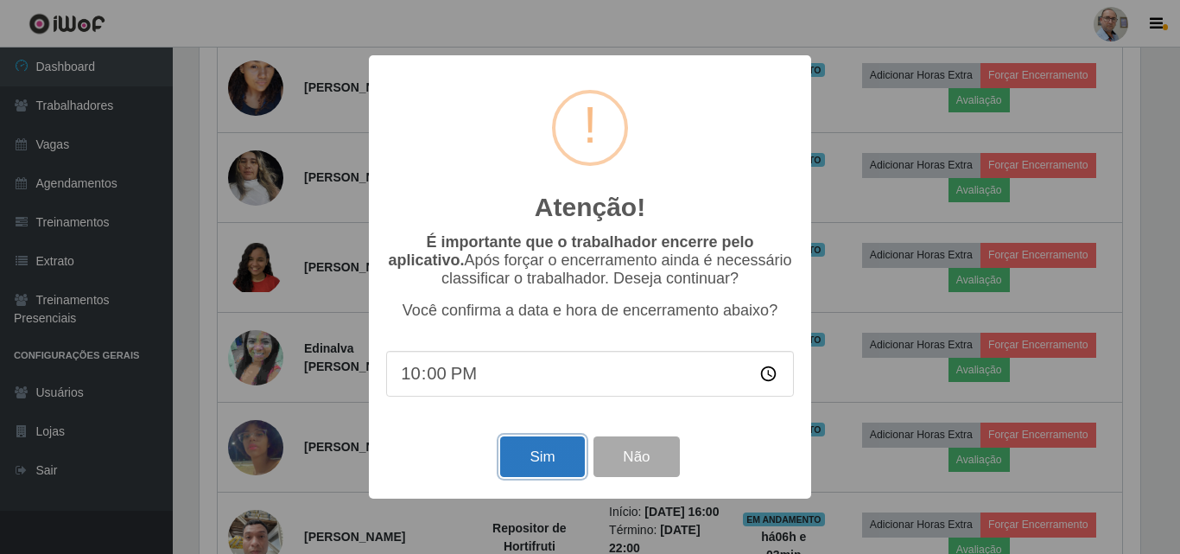
click at [541, 473] on button "Sim" at bounding box center [542, 456] width 84 height 41
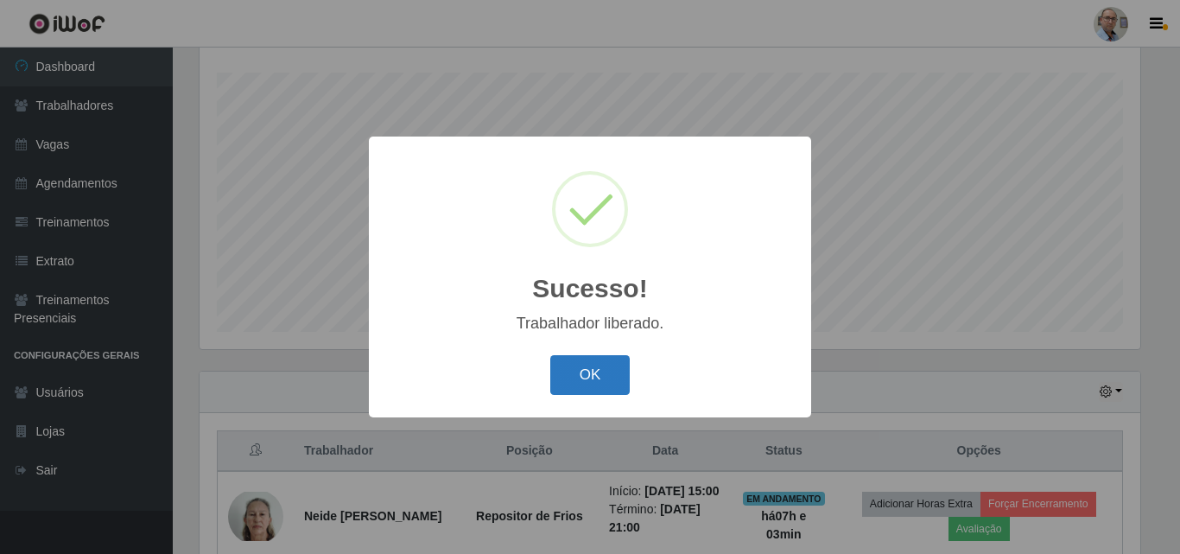
click at [594, 384] on button "OK" at bounding box center [590, 375] width 80 height 41
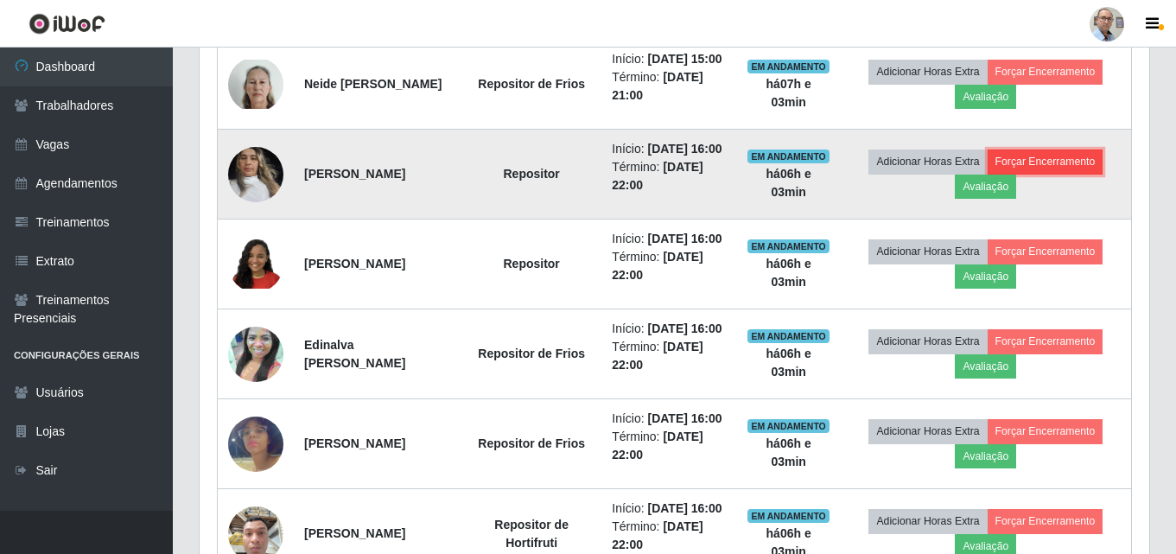
click at [1034, 174] on button "Forçar Encerramento" at bounding box center [1045, 161] width 116 height 24
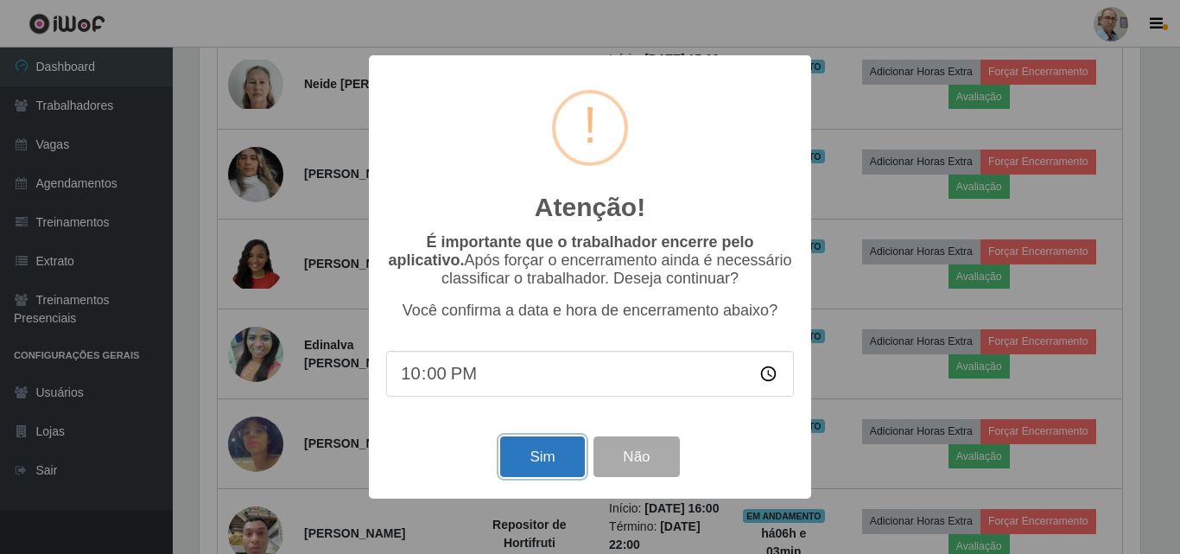
click at [545, 460] on button "Sim" at bounding box center [542, 456] width 84 height 41
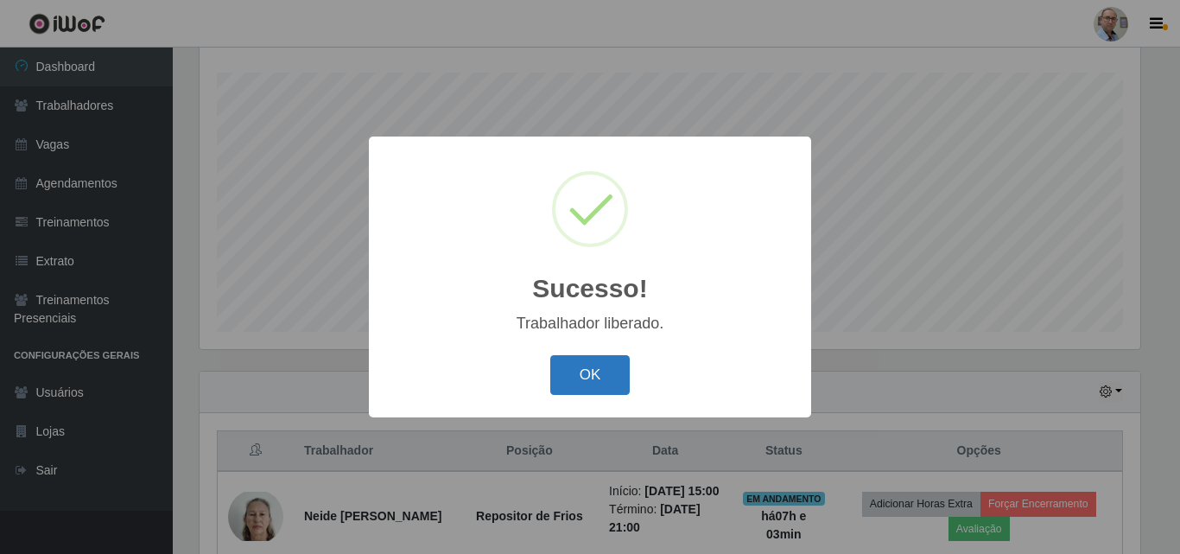
click at [591, 370] on button "OK" at bounding box center [590, 375] width 80 height 41
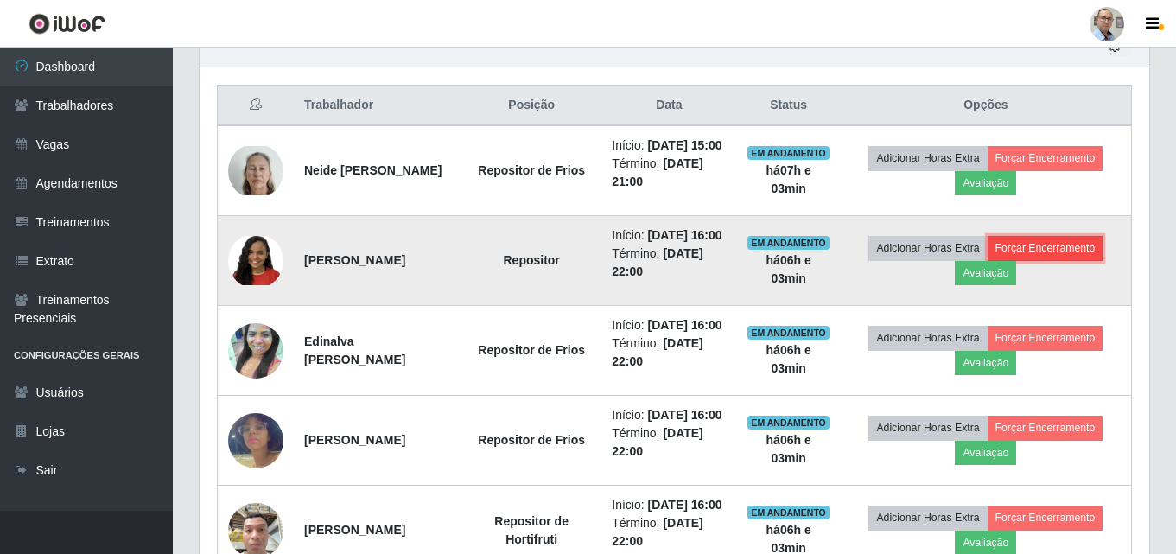
click at [1022, 260] on button "Forçar Encerramento" at bounding box center [1045, 248] width 116 height 24
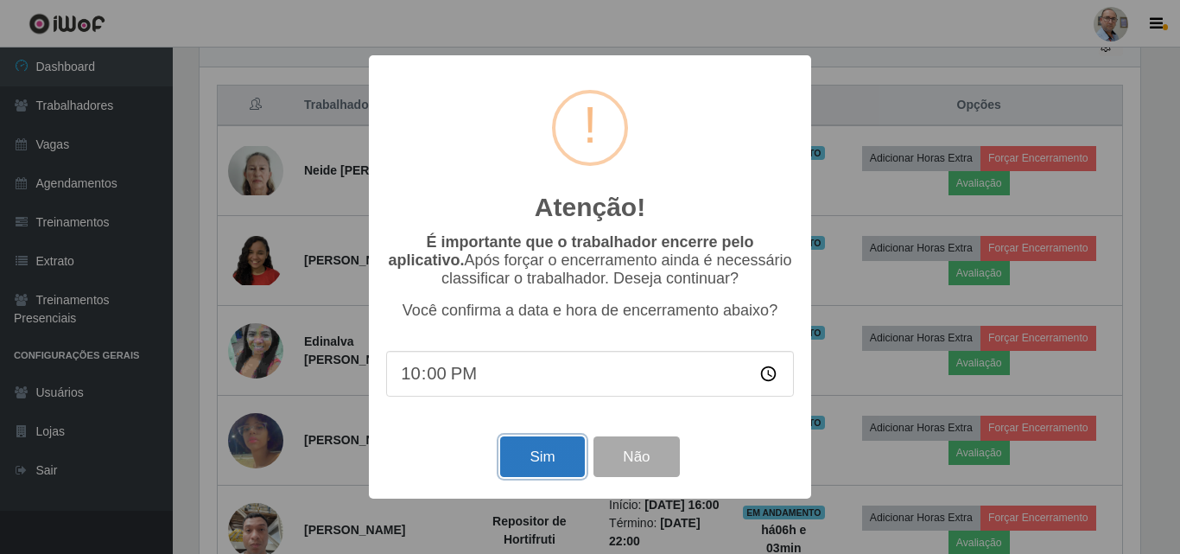
click at [542, 460] on button "Sim" at bounding box center [542, 456] width 84 height 41
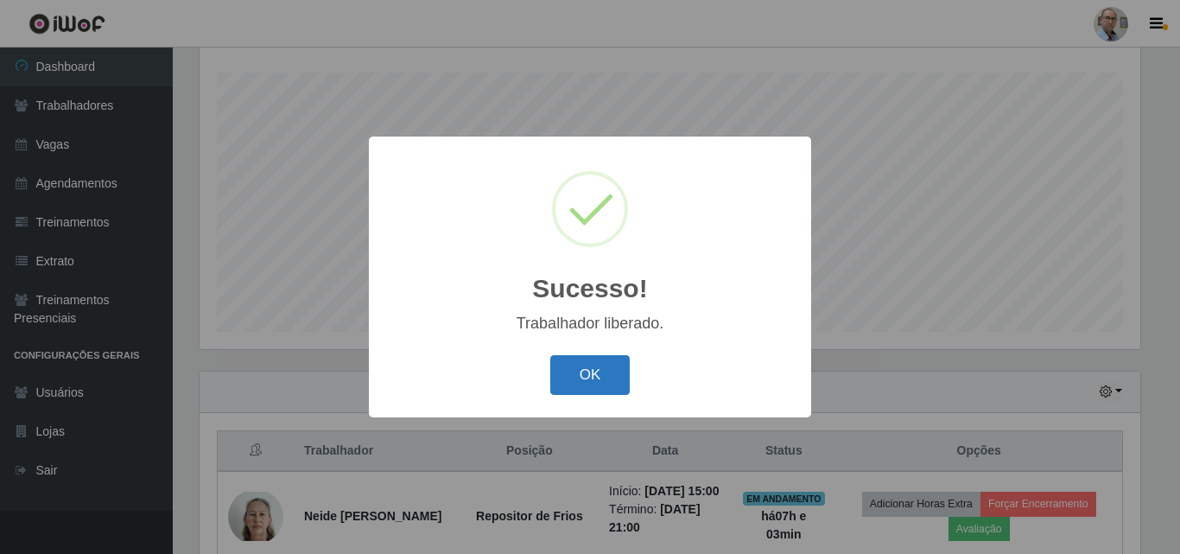
click at [591, 376] on button "OK" at bounding box center [590, 375] width 80 height 41
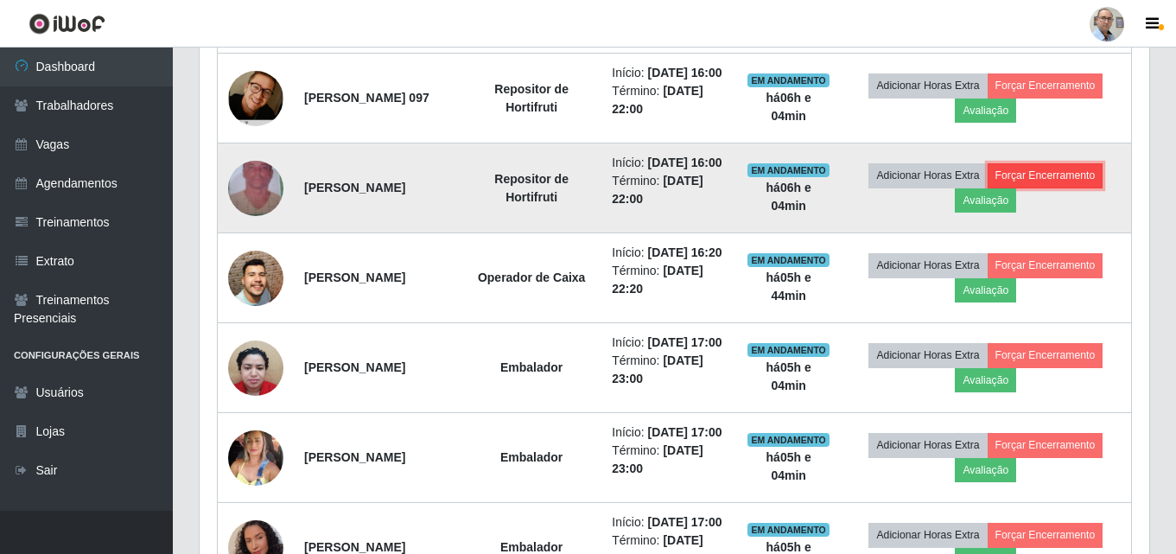
click at [1053, 187] on button "Forçar Encerramento" at bounding box center [1045, 175] width 116 height 24
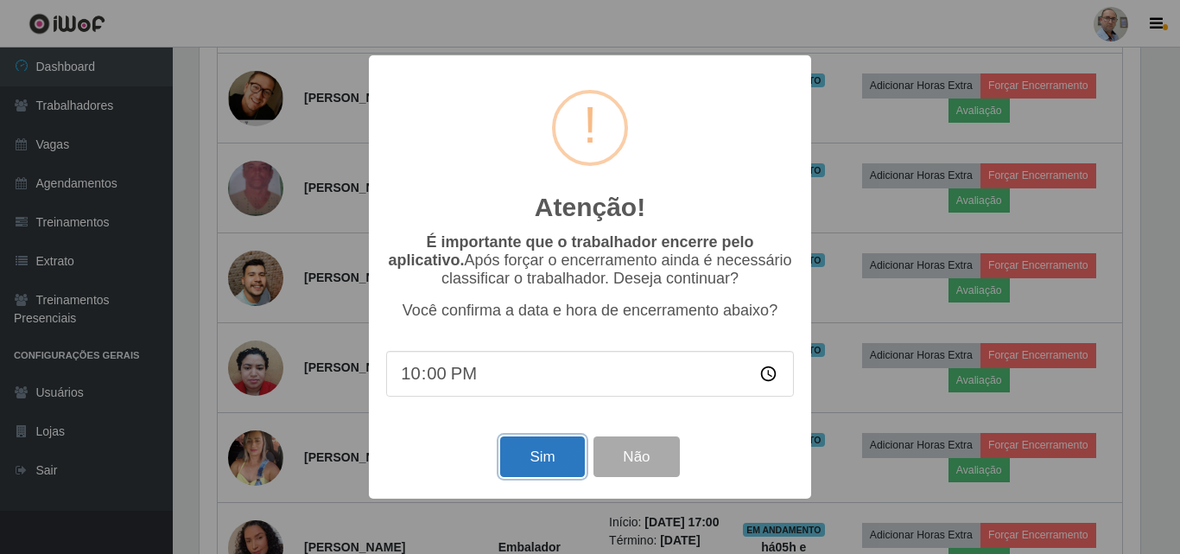
click at [531, 465] on button "Sim" at bounding box center [542, 456] width 84 height 41
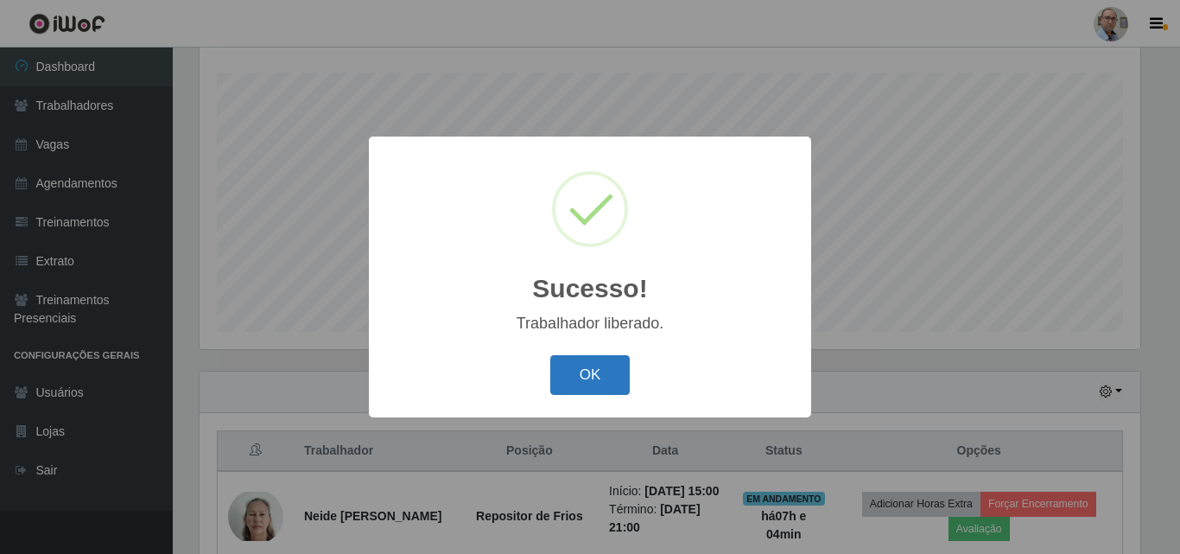
click at [607, 383] on button "OK" at bounding box center [590, 375] width 80 height 41
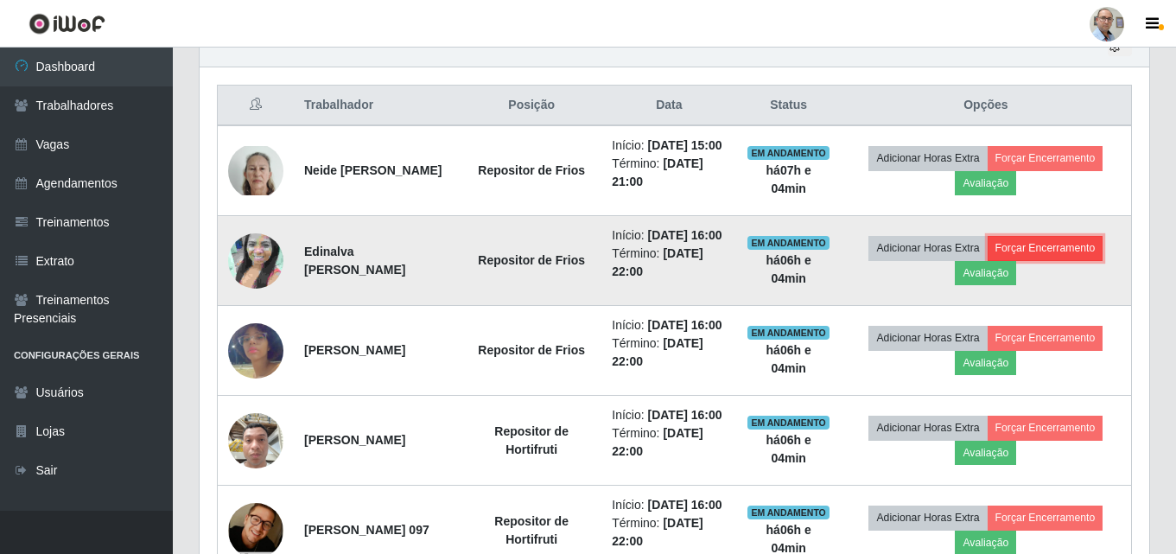
click at [1073, 260] on button "Forçar Encerramento" at bounding box center [1045, 248] width 116 height 24
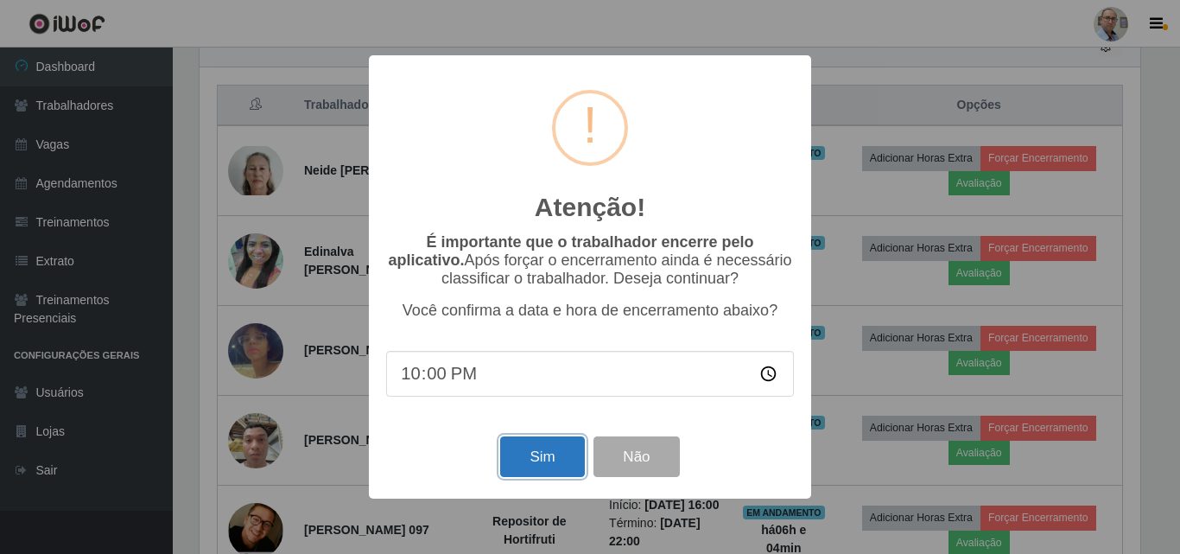
click at [569, 458] on button "Sim" at bounding box center [542, 456] width 84 height 41
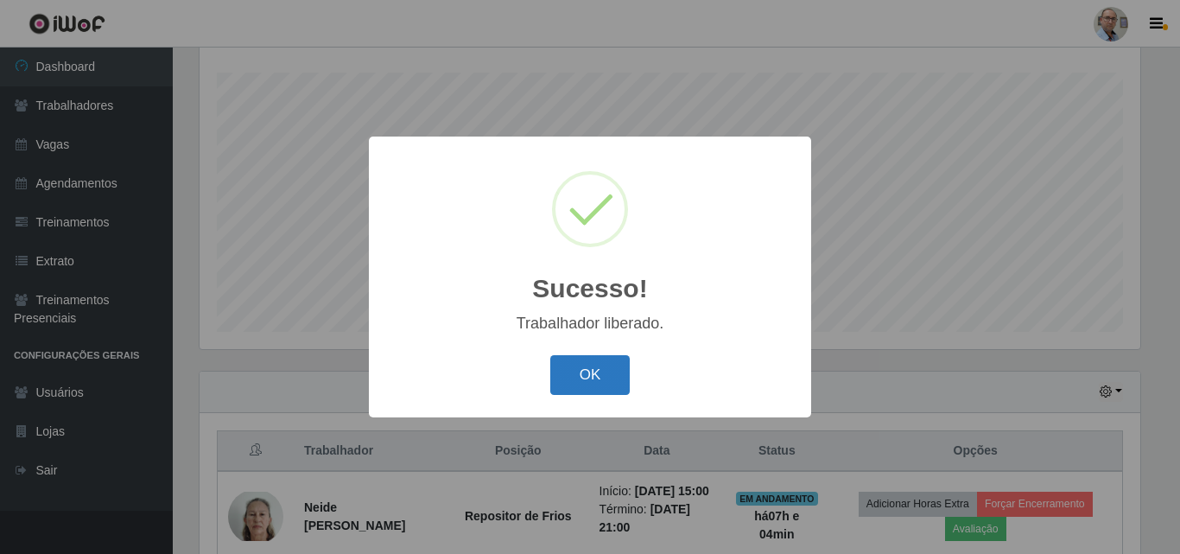
click at [553, 385] on button "OK" at bounding box center [590, 375] width 80 height 41
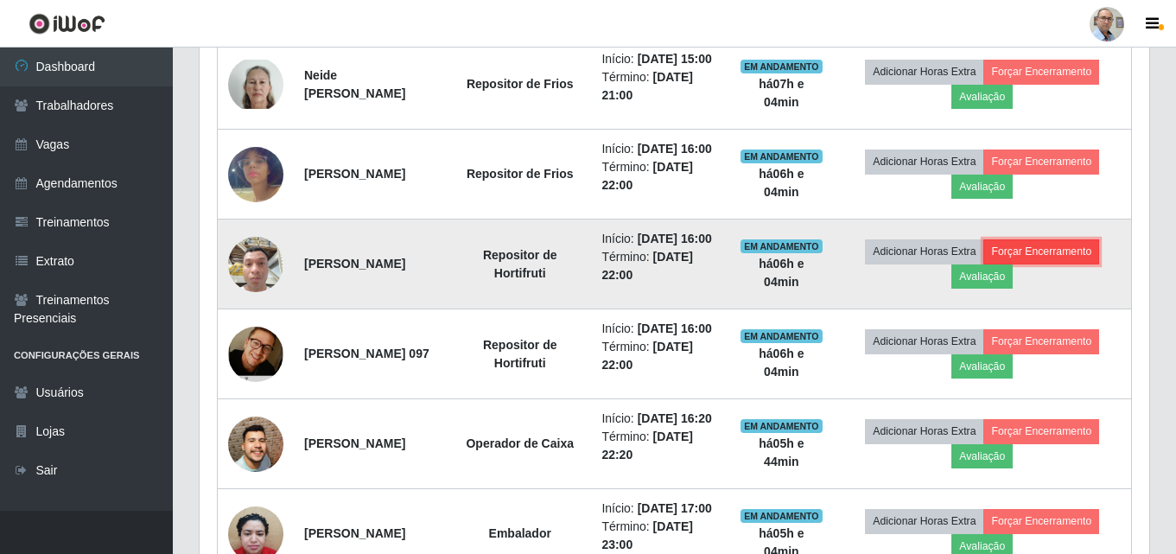
click at [1077, 263] on button "Forçar Encerramento" at bounding box center [1041, 251] width 116 height 24
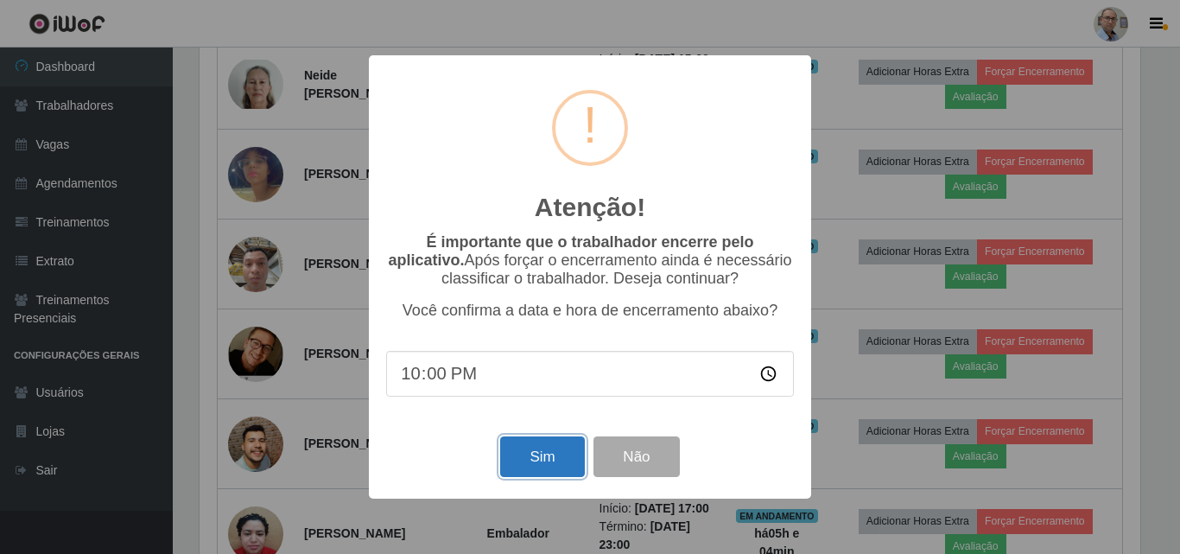
click at [557, 460] on button "Sim" at bounding box center [542, 456] width 84 height 41
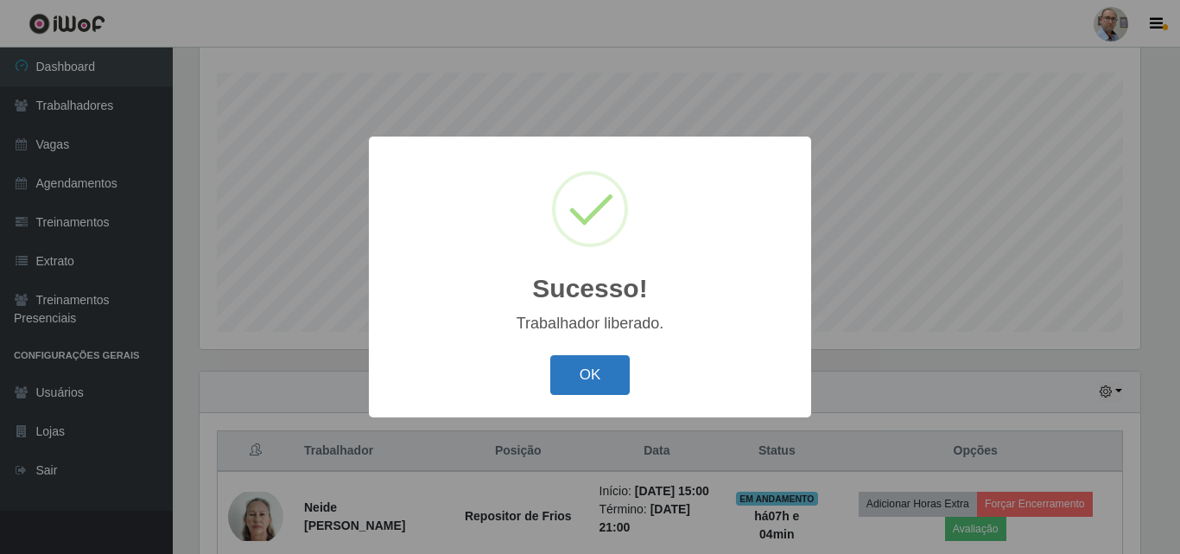
click at [586, 376] on button "OK" at bounding box center [590, 375] width 80 height 41
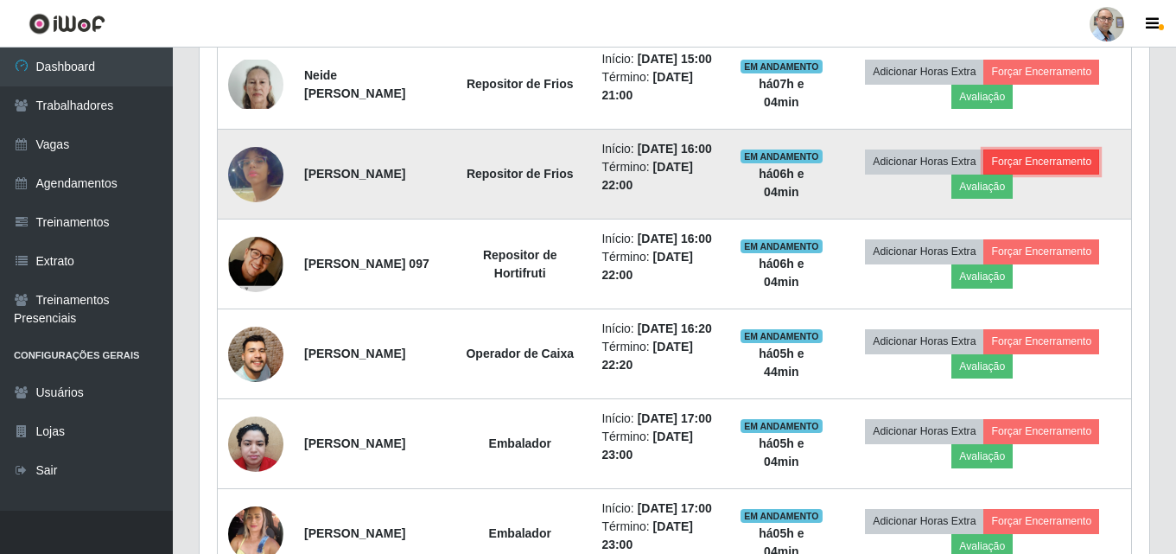
click at [1023, 174] on button "Forçar Encerramento" at bounding box center [1041, 161] width 116 height 24
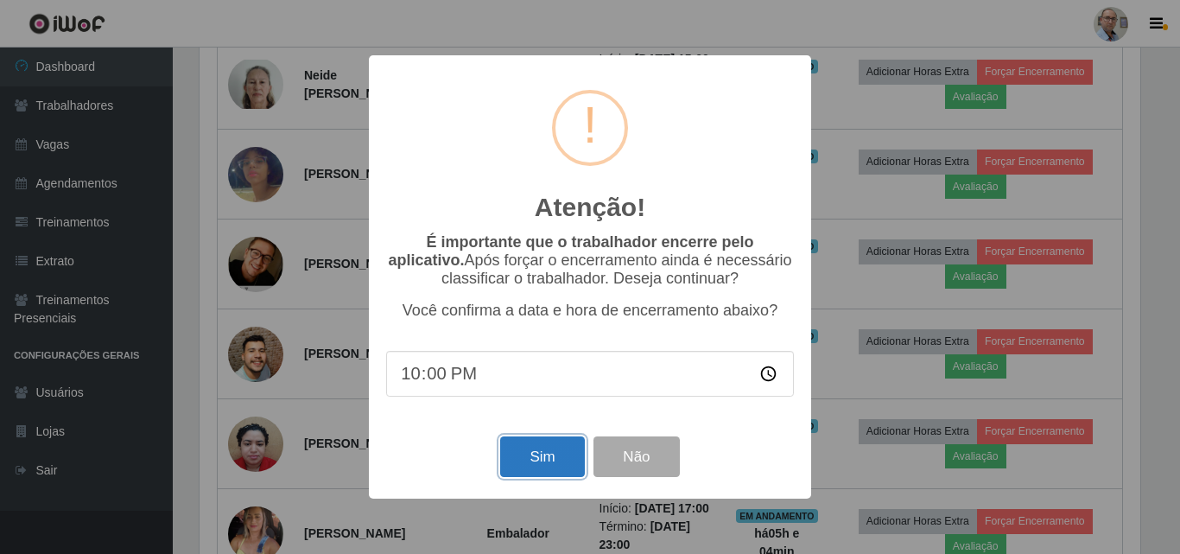
click at [540, 460] on button "Sim" at bounding box center [542, 456] width 84 height 41
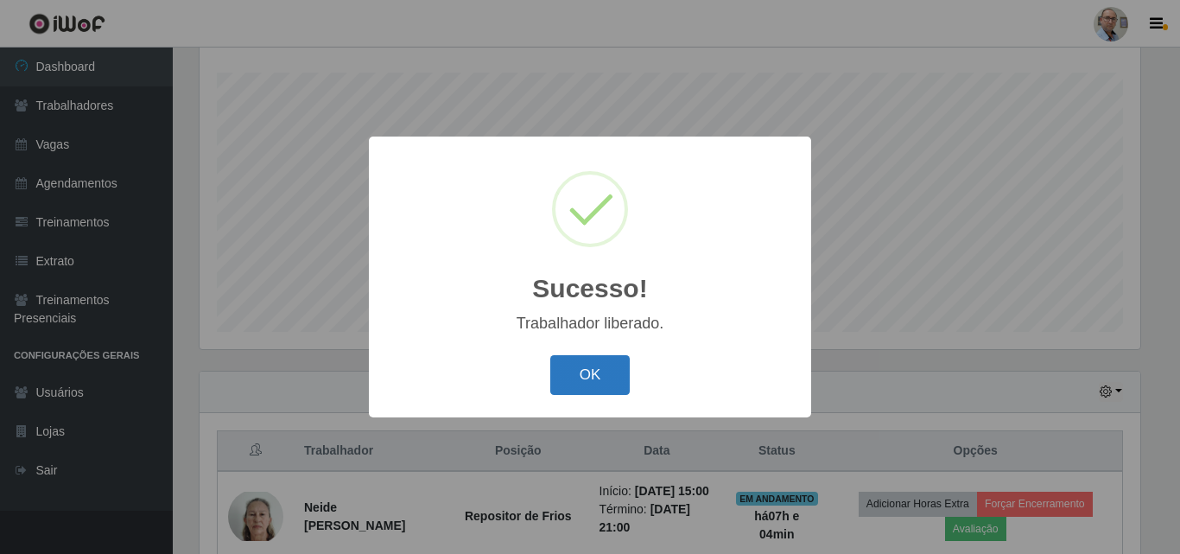
click at [579, 382] on button "OK" at bounding box center [590, 375] width 80 height 41
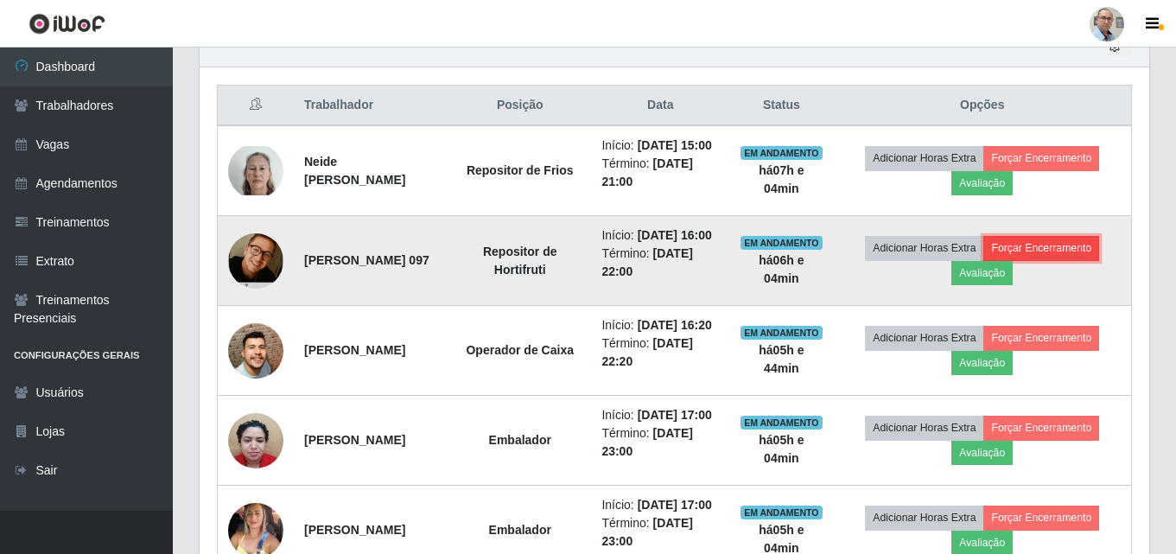
click at [1082, 260] on button "Forçar Encerramento" at bounding box center [1041, 248] width 116 height 24
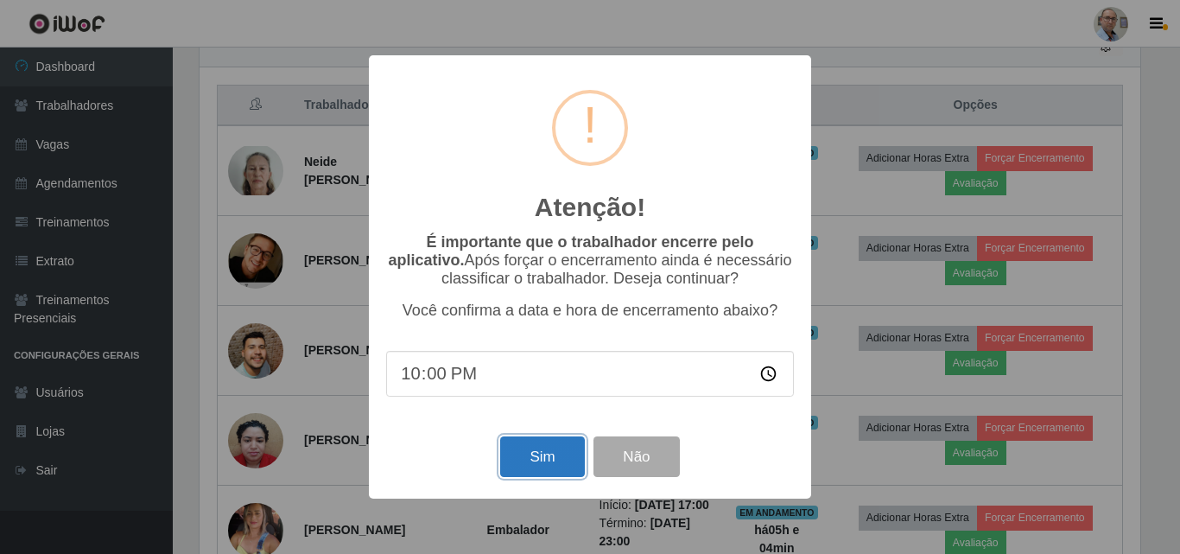
click at [549, 466] on button "Sim" at bounding box center [542, 456] width 84 height 41
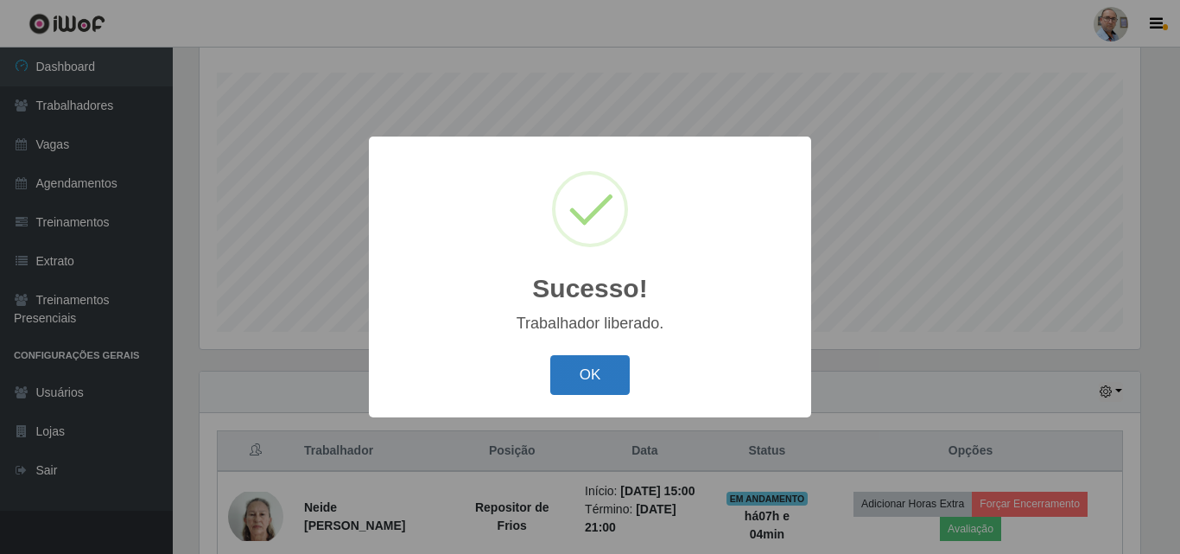
click at [572, 391] on button "OK" at bounding box center [590, 375] width 80 height 41
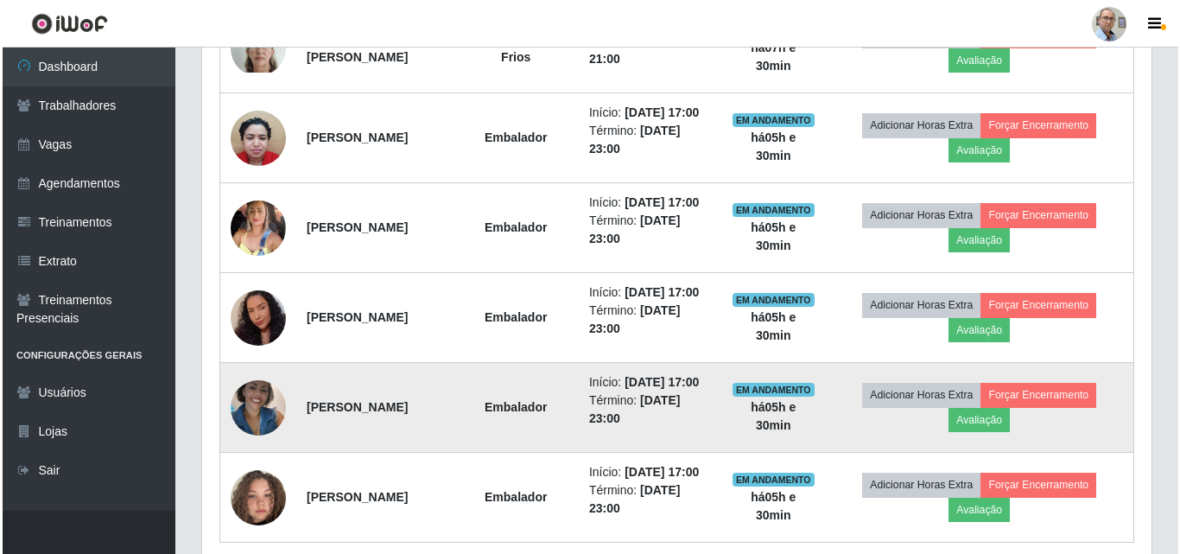
scroll to position [847, 0]
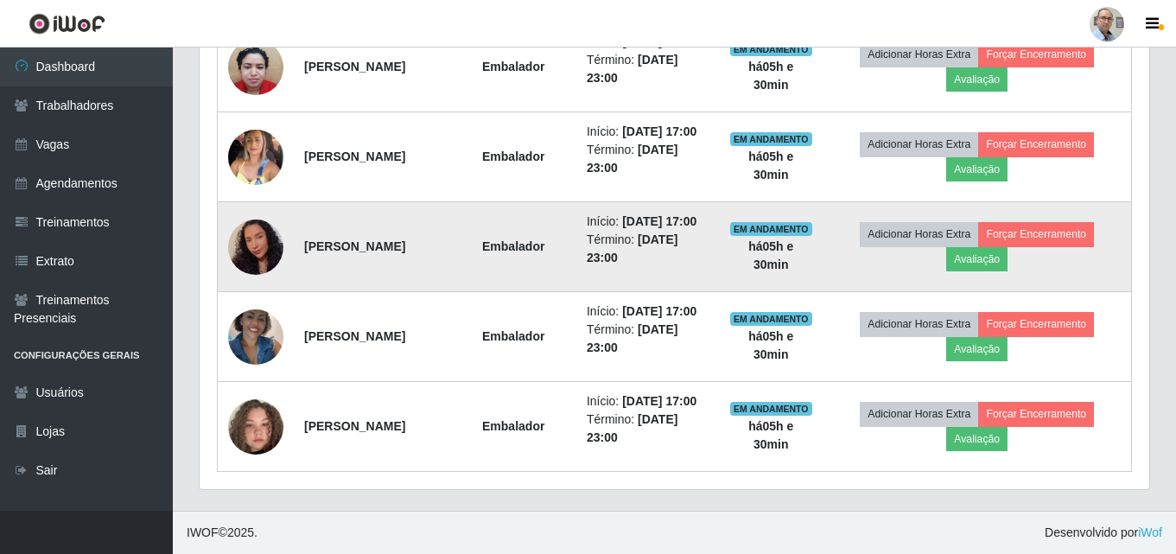
click at [264, 282] on img at bounding box center [255, 246] width 55 height 71
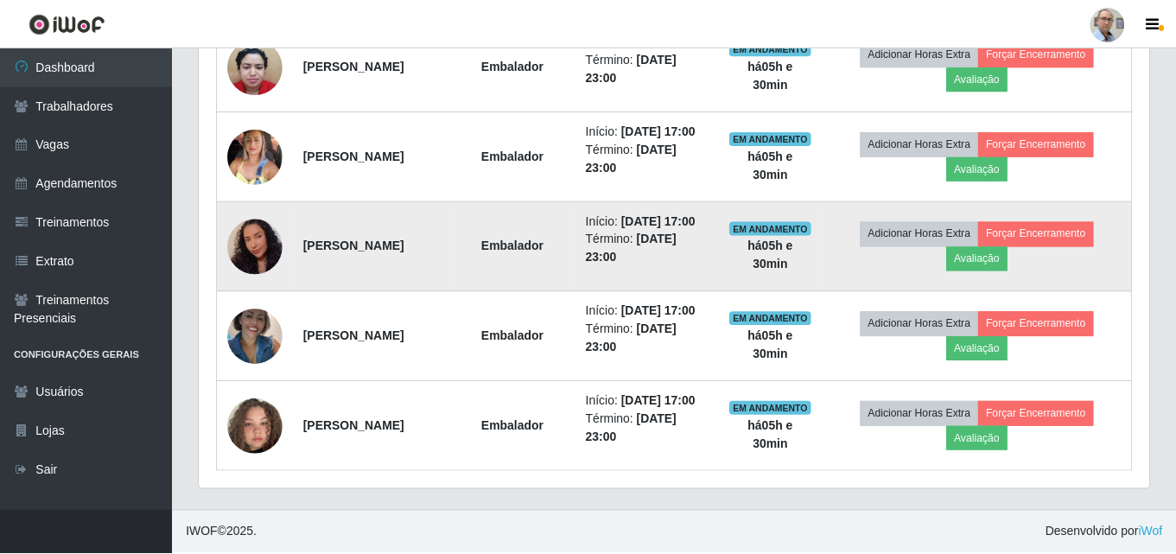
scroll to position [358, 941]
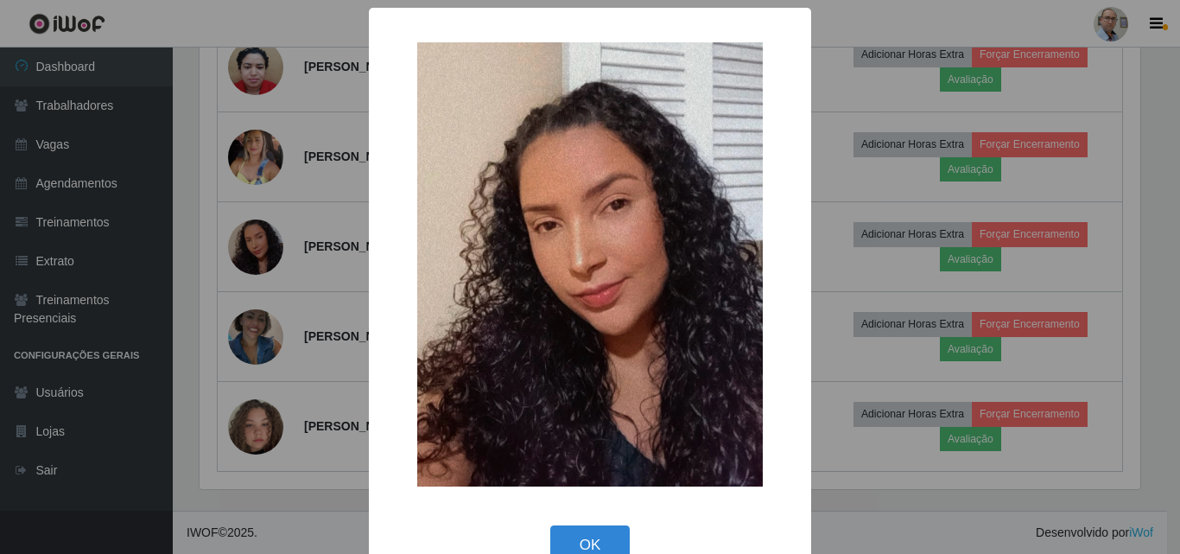
click at [260, 296] on div "× OK Cancel" at bounding box center [590, 277] width 1180 height 554
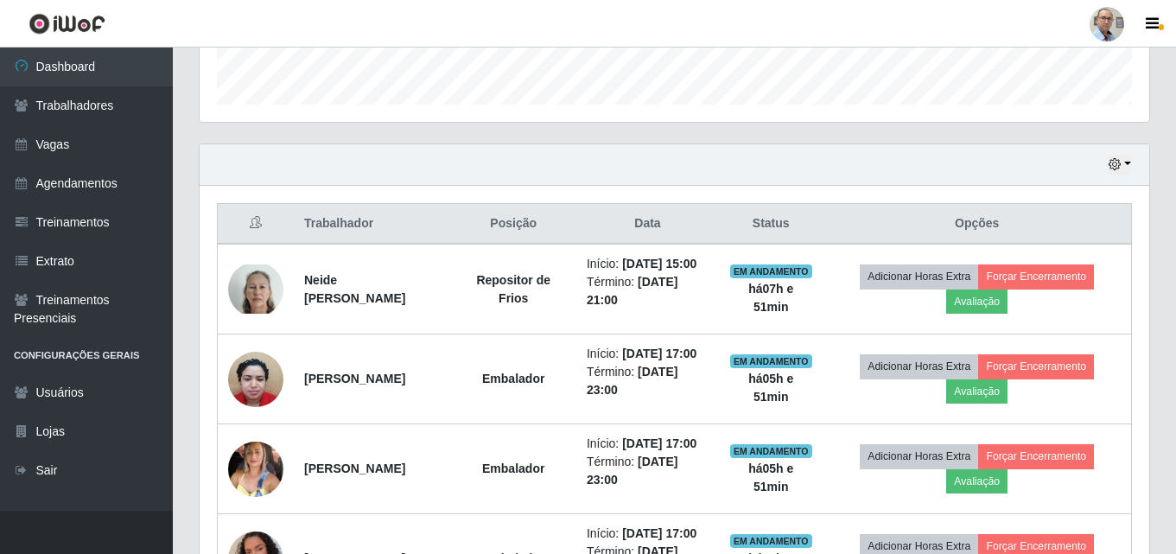
scroll to position [502, 0]
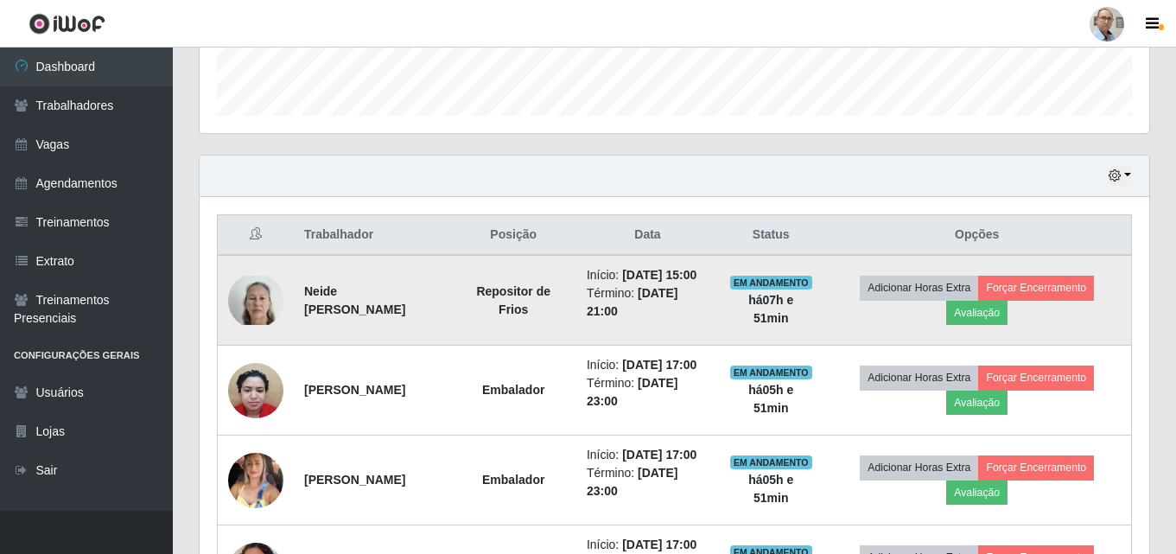
click at [254, 309] on img at bounding box center [255, 300] width 55 height 49
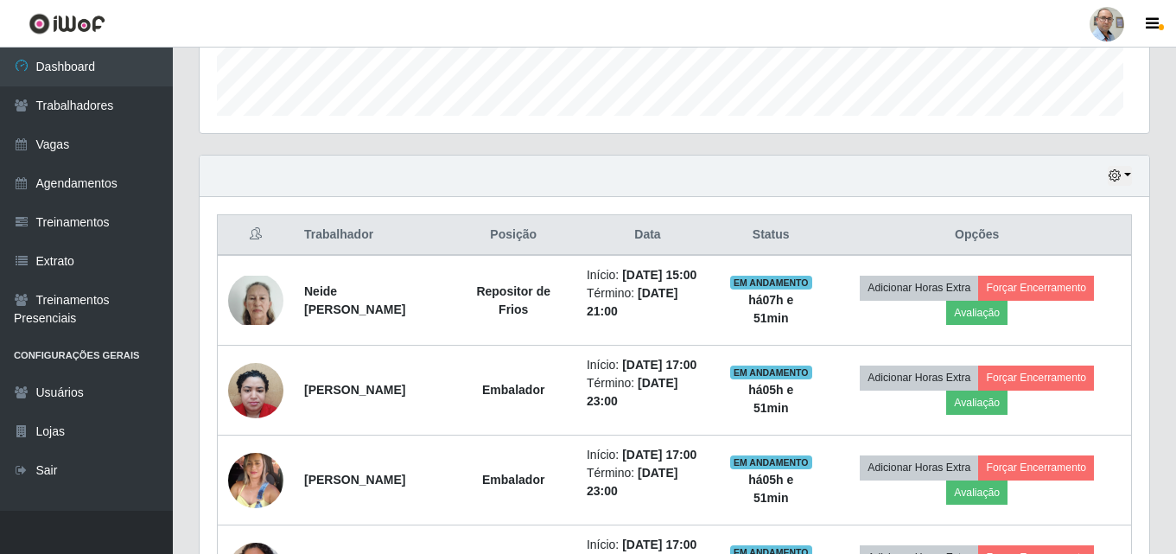
scroll to position [358, 949]
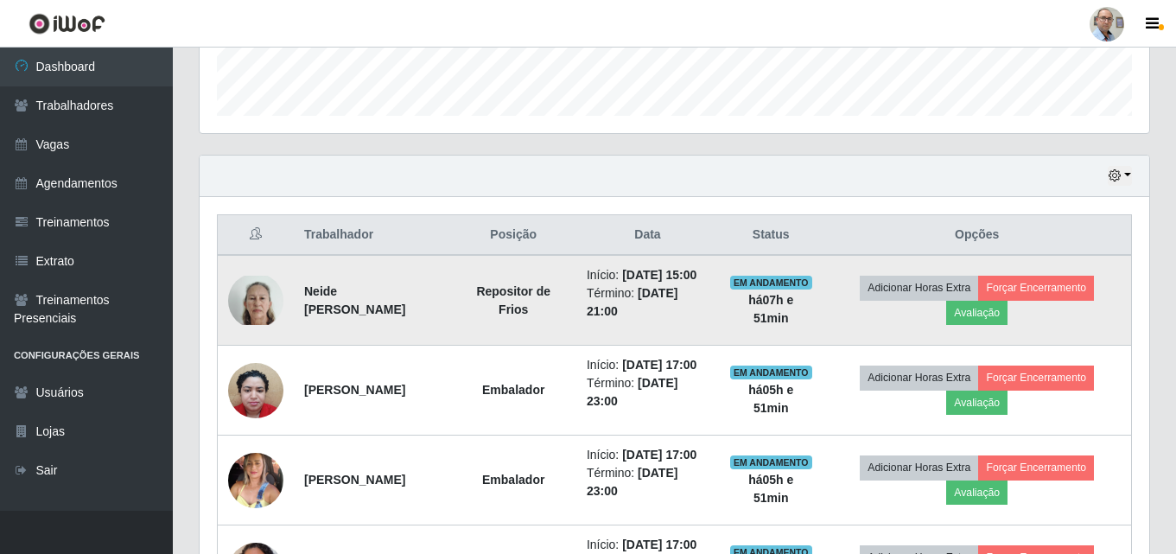
click at [263, 310] on img at bounding box center [255, 300] width 55 height 49
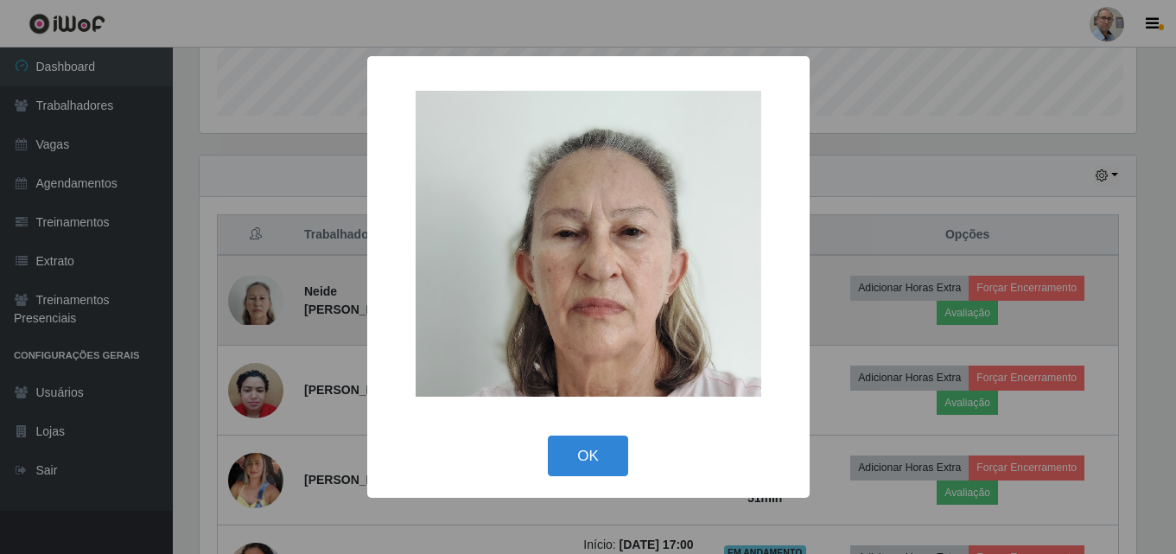
scroll to position [358, 941]
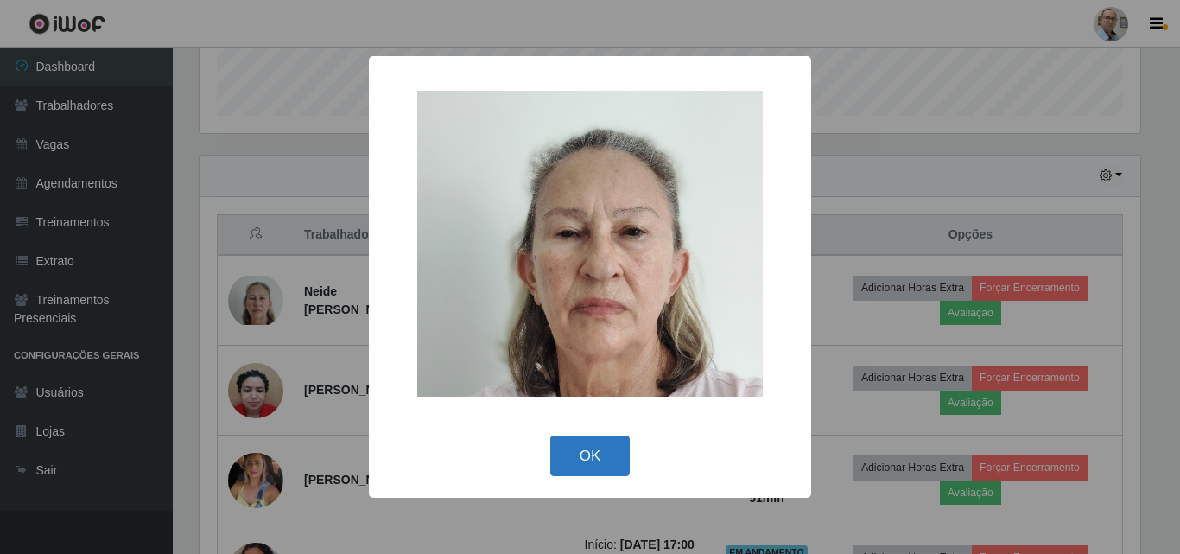
click at [590, 446] on button "OK" at bounding box center [590, 455] width 80 height 41
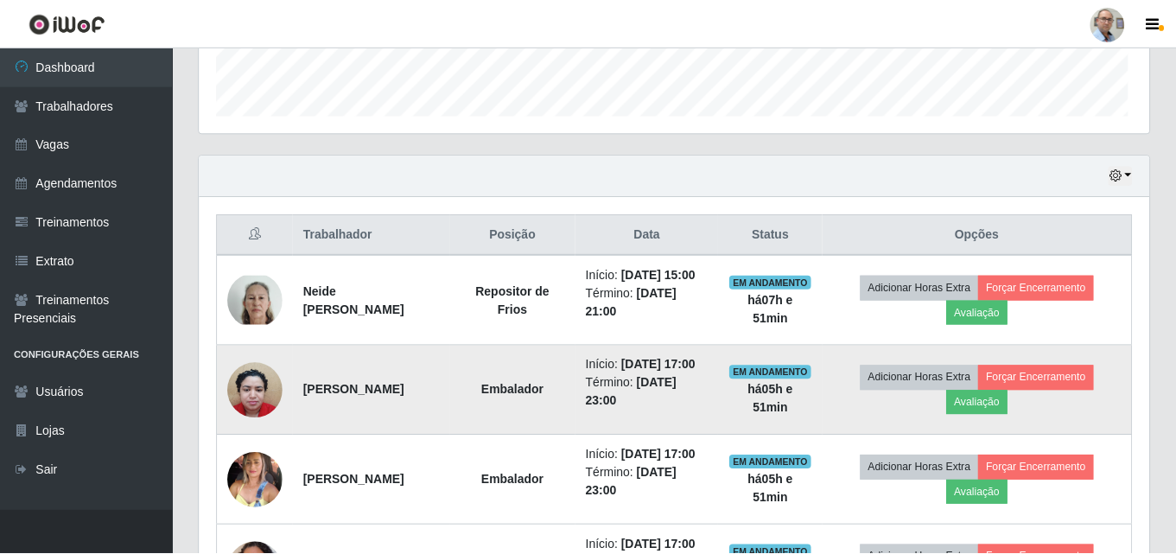
scroll to position [358, 949]
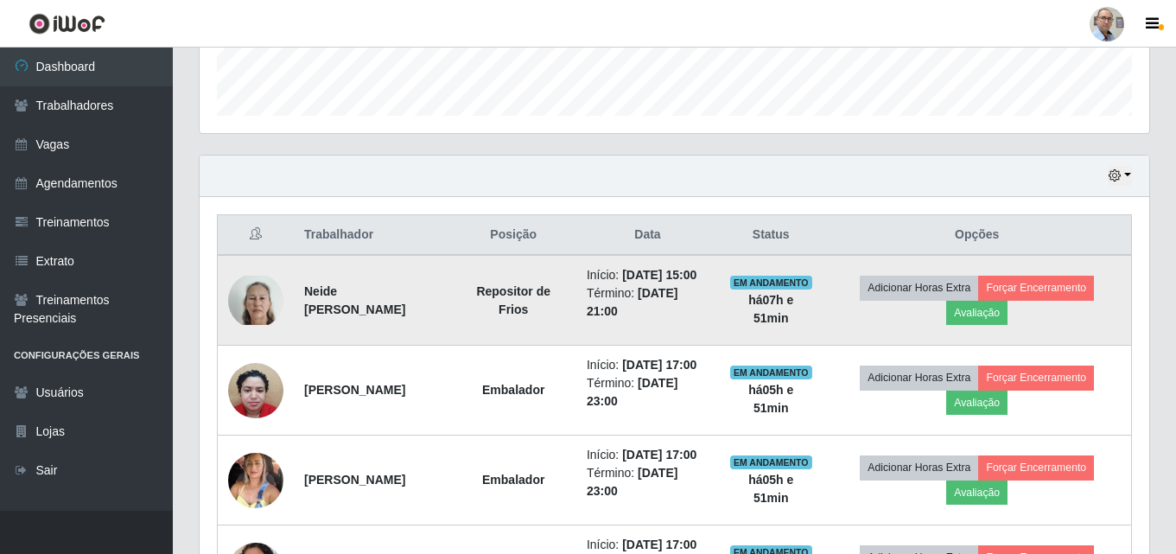
click at [252, 313] on img at bounding box center [255, 300] width 55 height 49
click at [993, 323] on button "Avaliação" at bounding box center [976, 313] width 61 height 24
click at [1084, 300] on button "Forçar Encerramento" at bounding box center [1036, 288] width 116 height 24
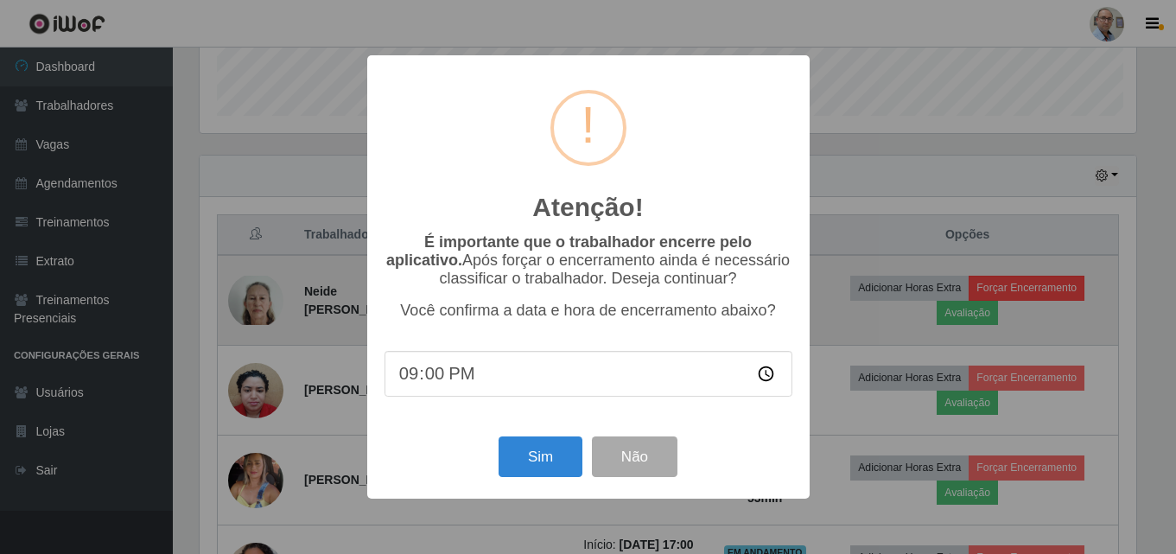
scroll to position [358, 941]
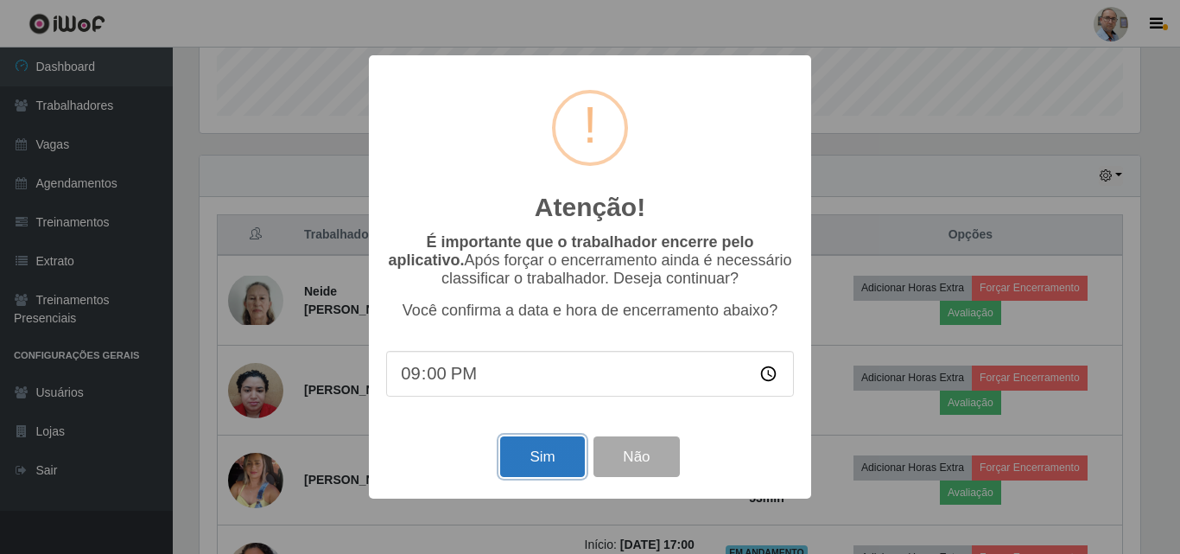
click at [542, 460] on button "Sim" at bounding box center [542, 456] width 84 height 41
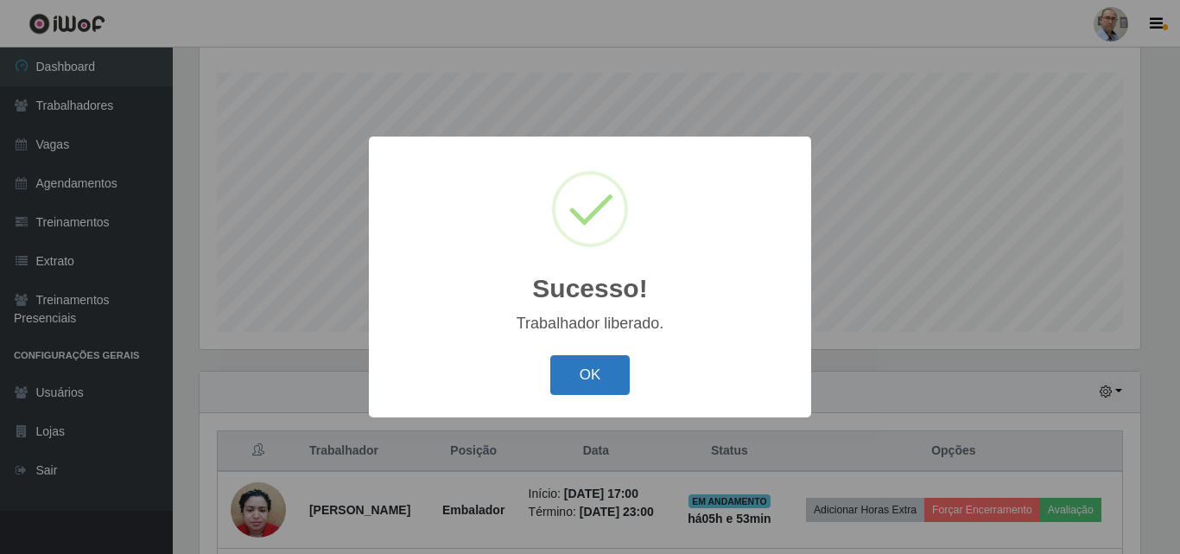
click at [606, 364] on button "OK" at bounding box center [590, 375] width 80 height 41
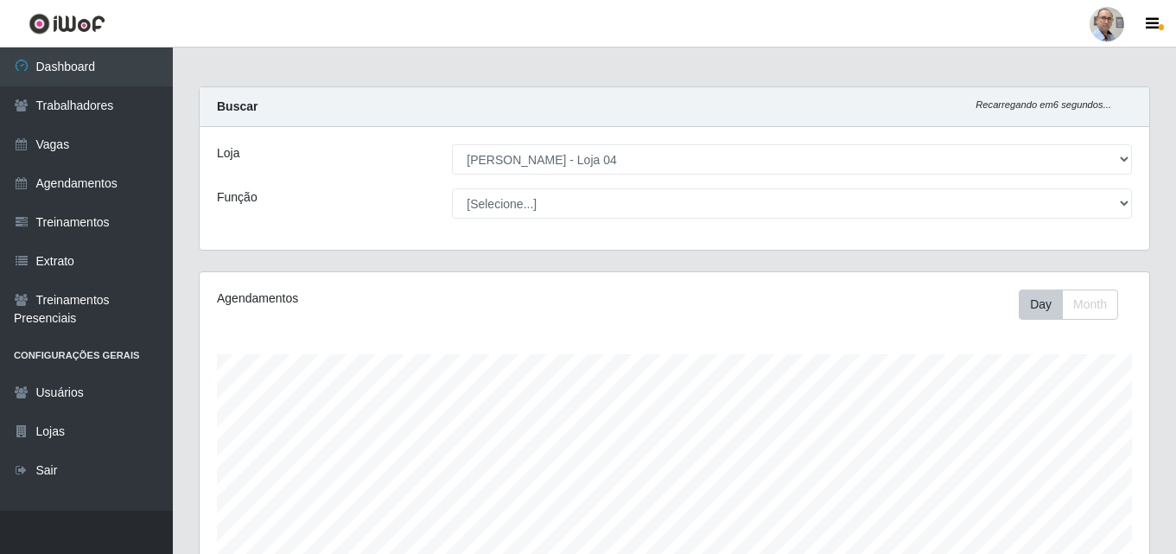
scroll to position [0, 0]
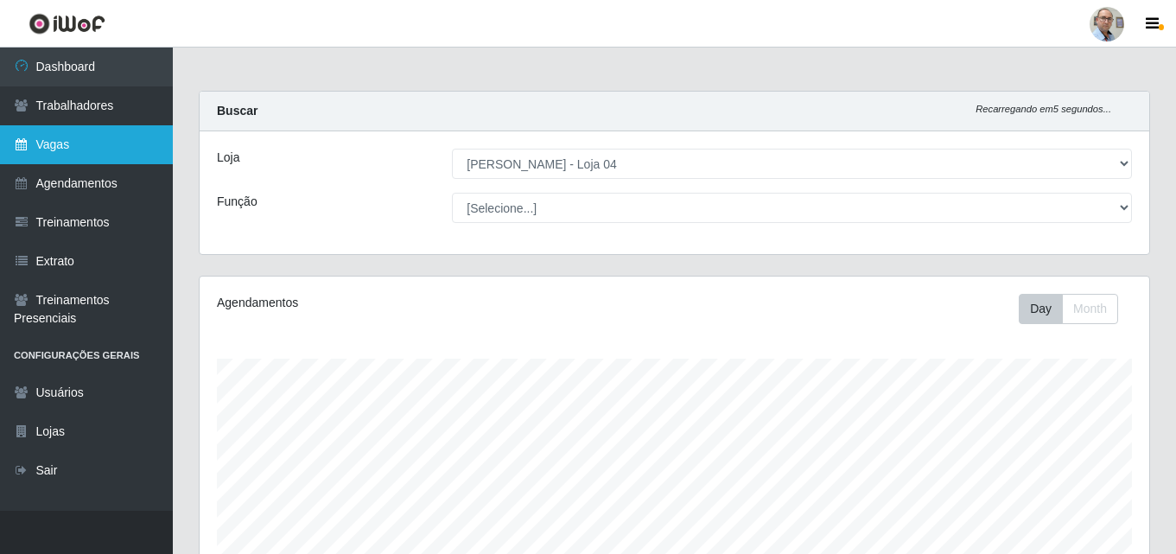
click at [58, 141] on link "Vagas" at bounding box center [86, 144] width 173 height 39
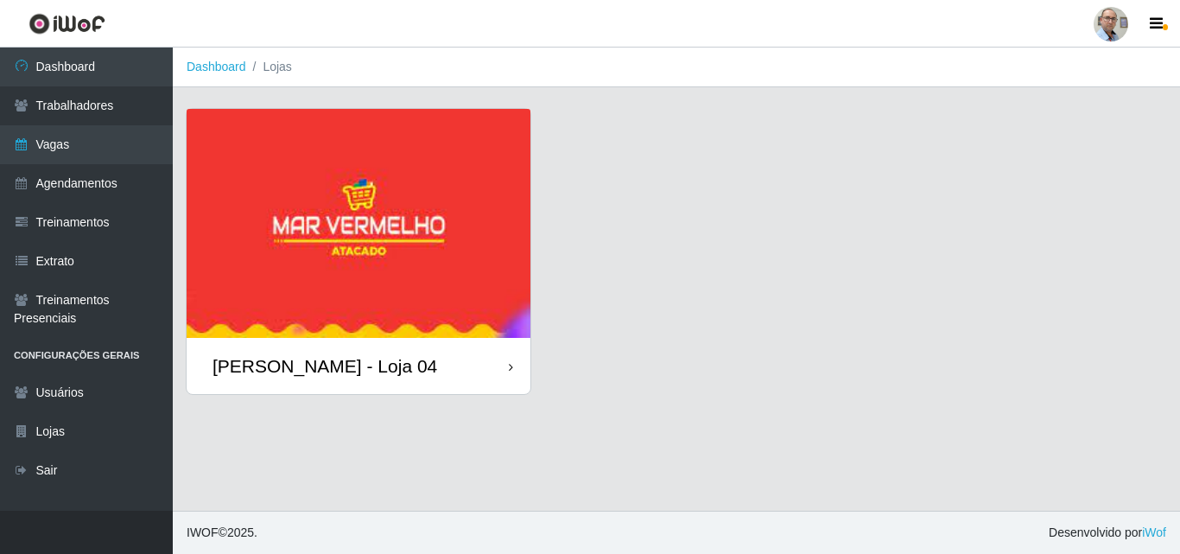
click at [293, 363] on div "[PERSON_NAME] - Loja 04" at bounding box center [325, 366] width 225 height 22
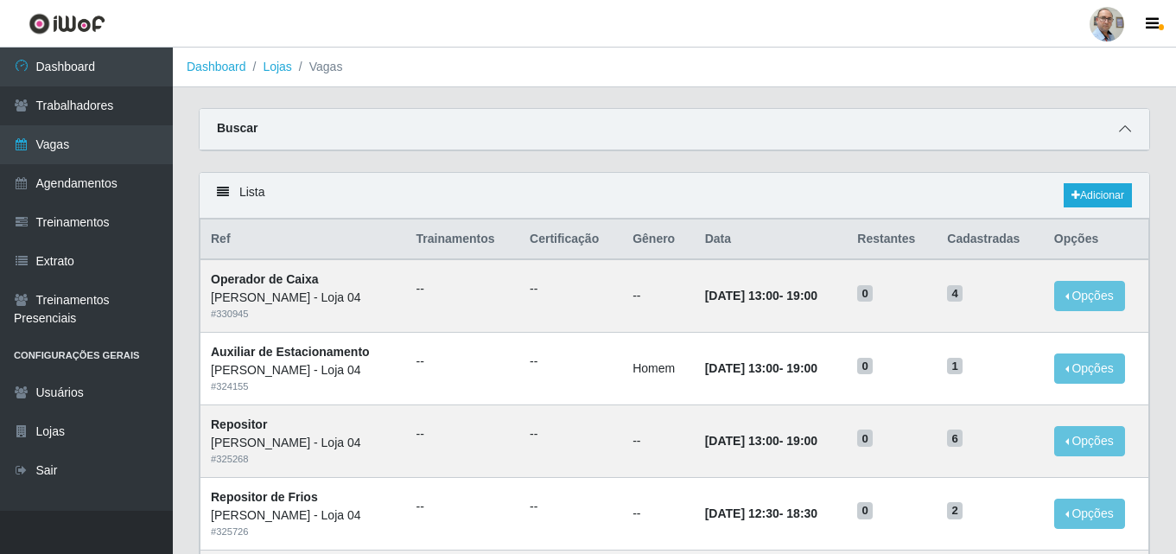
click at [1129, 131] on icon at bounding box center [1125, 129] width 12 height 12
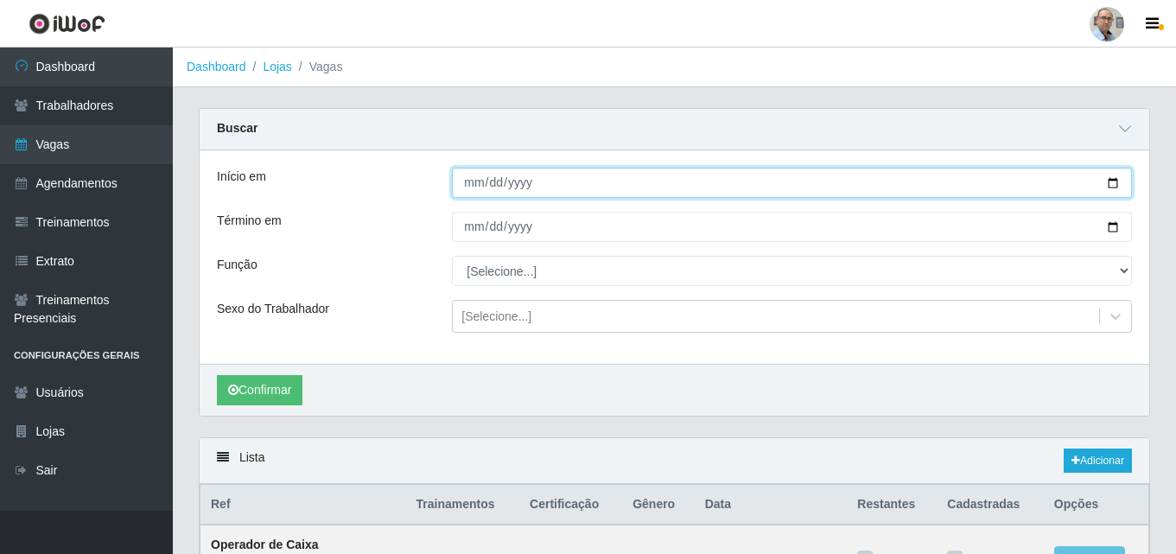
click at [1110, 181] on input "Início em" at bounding box center [792, 183] width 680 height 30
click at [1109, 185] on input "[DATE]" at bounding box center [792, 183] width 680 height 30
type input "[DATE]"
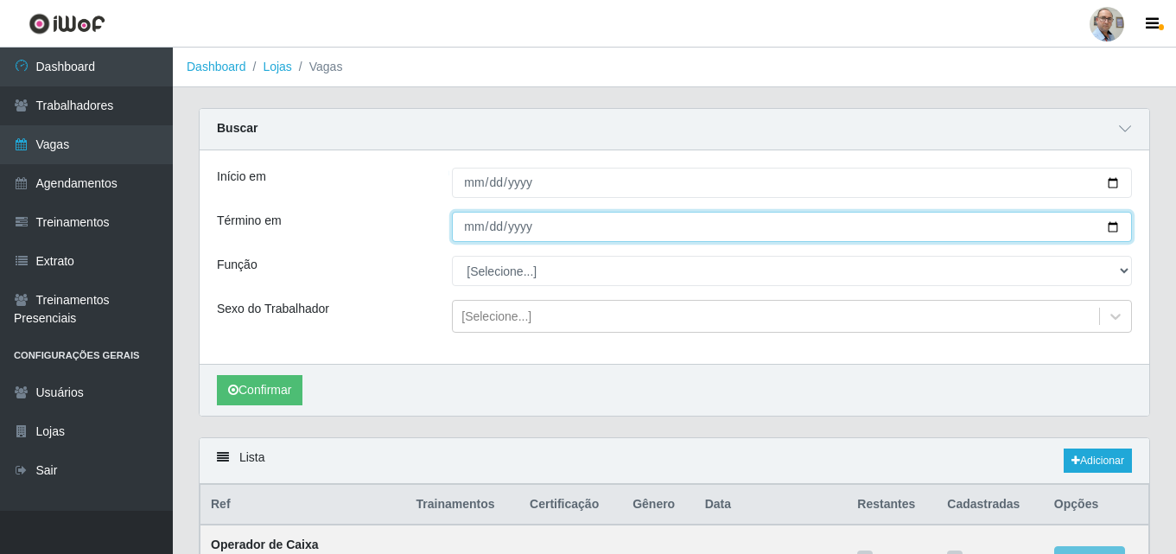
click at [1114, 228] on input "Término em" at bounding box center [792, 227] width 680 height 30
type input "[DATE]"
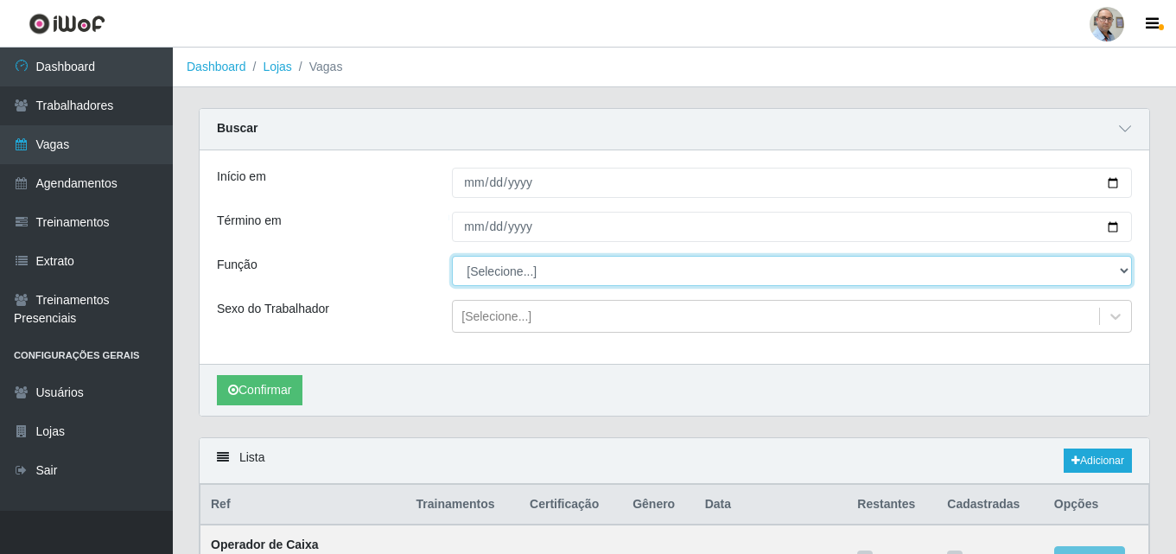
click at [495, 278] on select "[Selecione...] ASG ASG + ASG ++ Auxiliar de Depósito Auxiliar de Depósito + Aux…" at bounding box center [792, 271] width 680 height 30
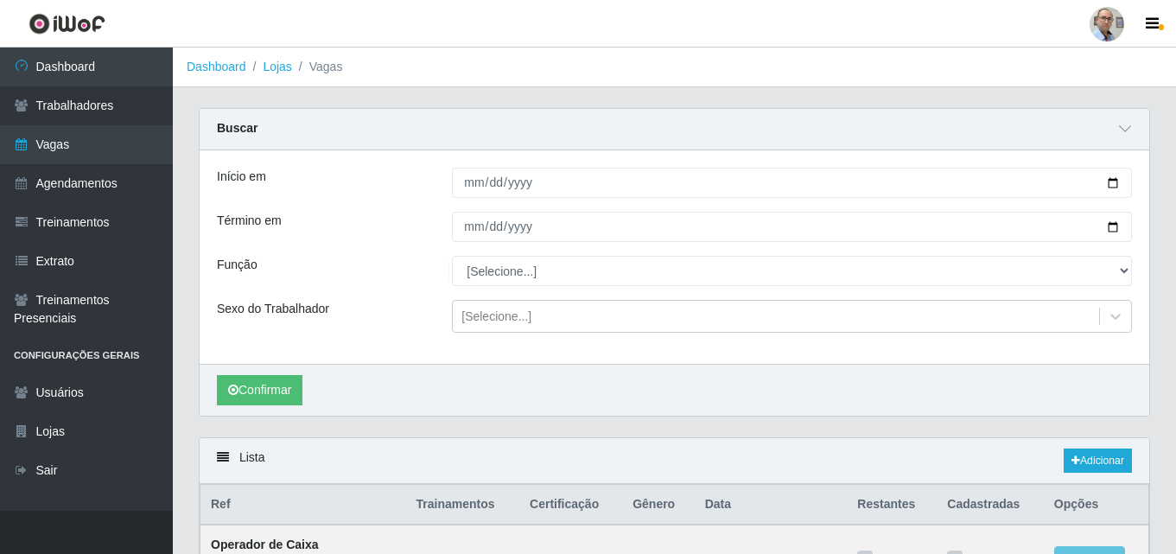
click at [503, 365] on div "Confirmar" at bounding box center [674, 390] width 949 height 52
click at [276, 395] on button "Confirmar" at bounding box center [260, 390] width 86 height 30
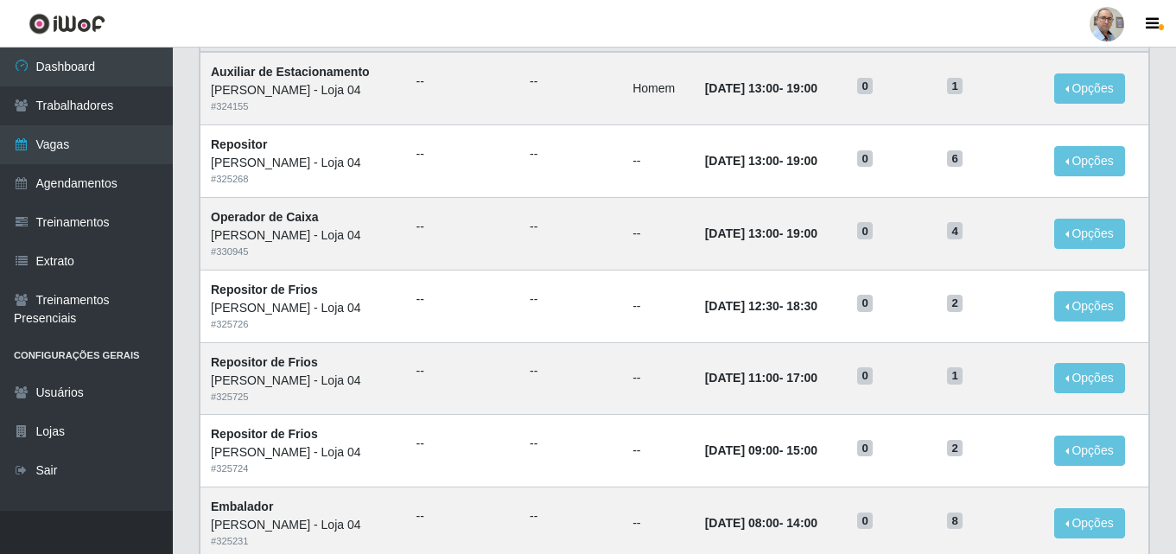
scroll to position [368, 0]
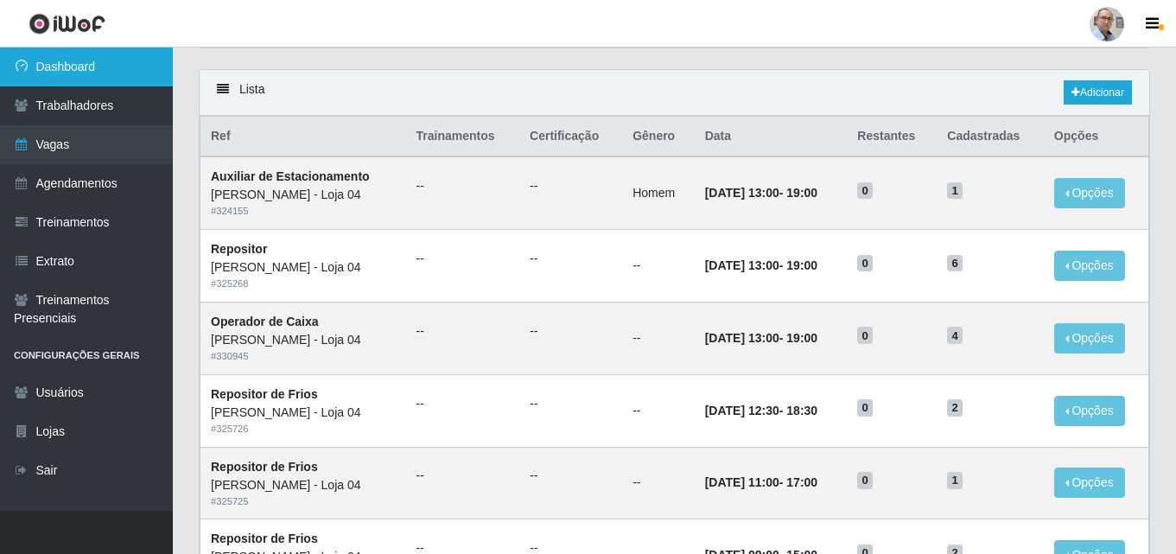
click at [62, 66] on link "Dashboard" at bounding box center [86, 67] width 173 height 39
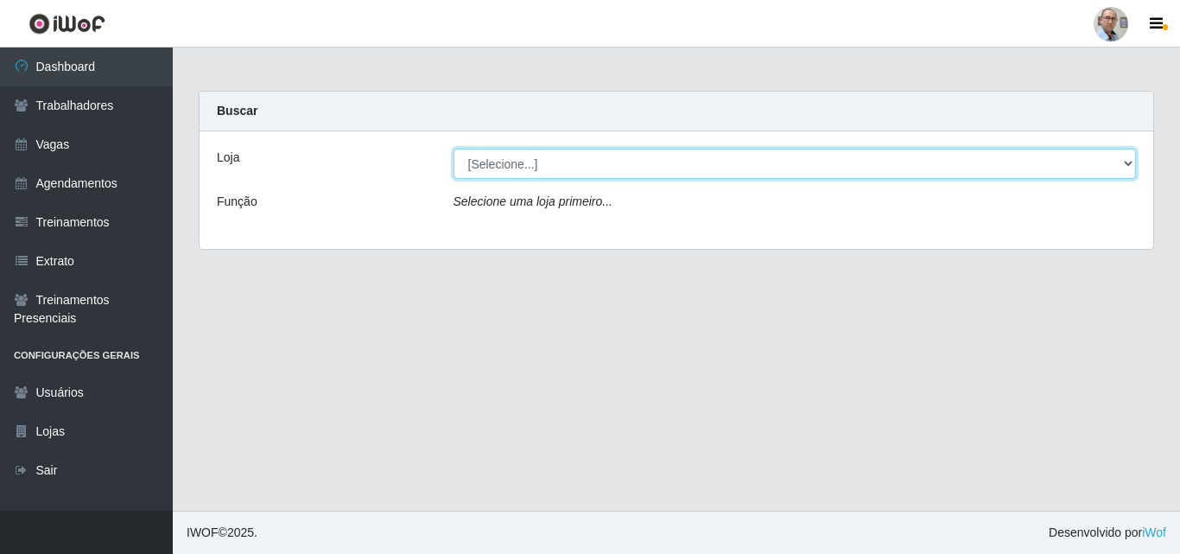
click at [549, 171] on select "[Selecione...] Mar Vermelho - Loja 04" at bounding box center [795, 164] width 683 height 30
select select "251"
click at [454, 149] on select "[Selecione...] Mar Vermelho - Loja 04" at bounding box center [795, 164] width 683 height 30
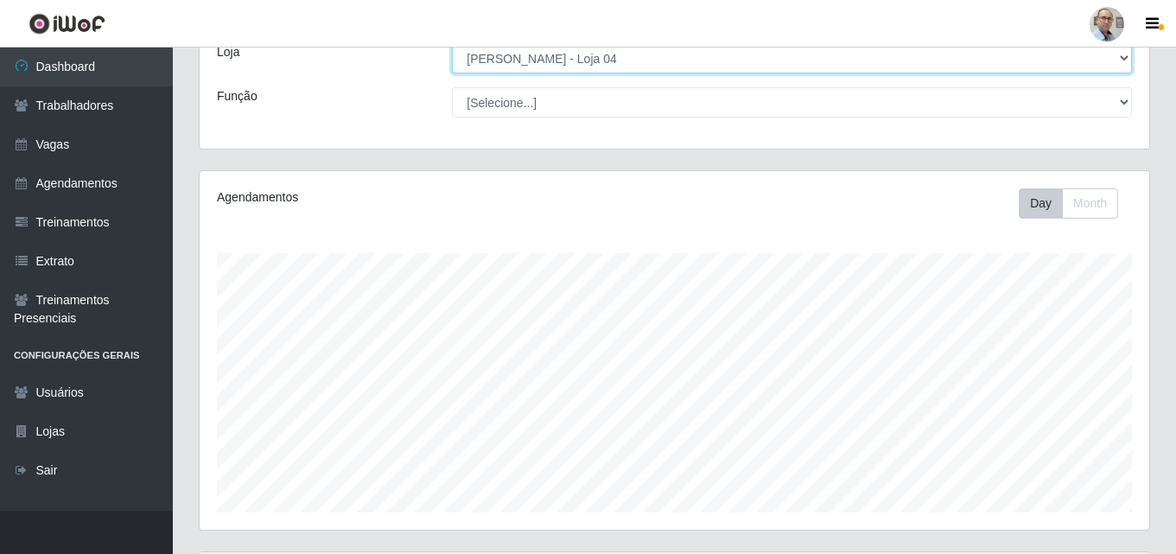
scroll to position [286, 0]
